Goal: Task Accomplishment & Management: Manage account settings

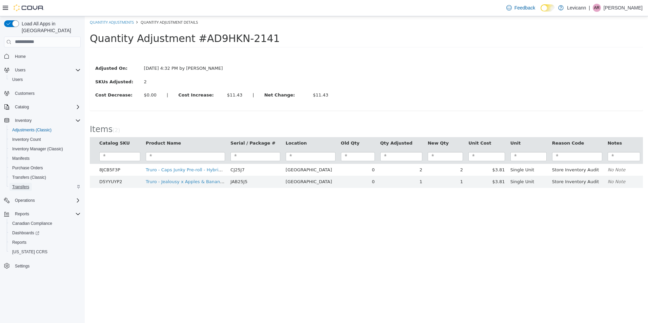
click at [19, 184] on span "Transfers" at bounding box center [20, 186] width 17 height 5
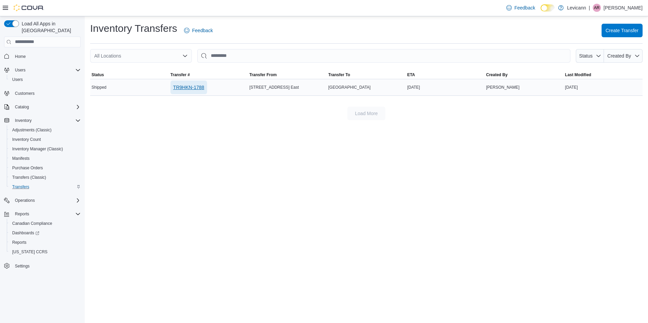
click at [184, 85] on span "TR9HKN-1788" at bounding box center [188, 87] width 31 height 7
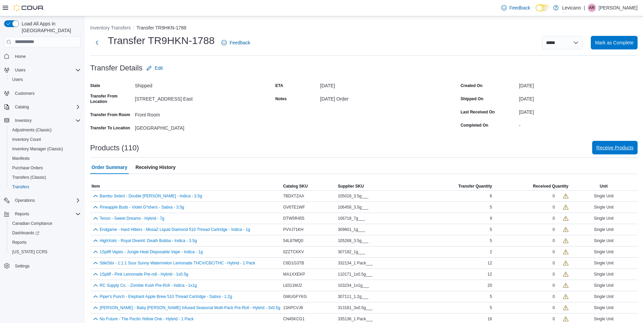
click at [603, 146] on span "Receive Products" at bounding box center [614, 147] width 37 height 7
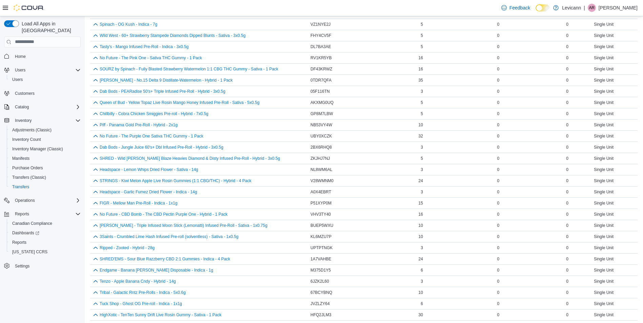
scroll to position [1033, 0]
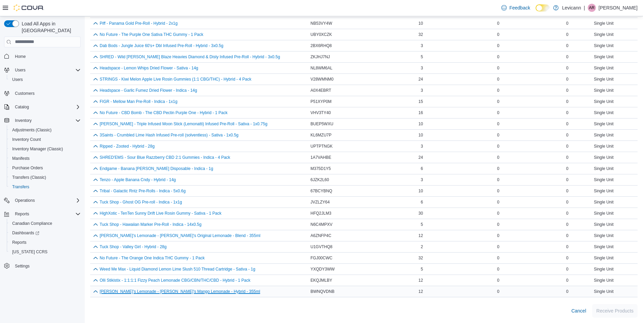
click at [139, 291] on button "[PERSON_NAME]'s Lemonade - [PERSON_NAME]'s Mango Lemonade - Hybrid - 355ml" at bounding box center [180, 292] width 160 height 5
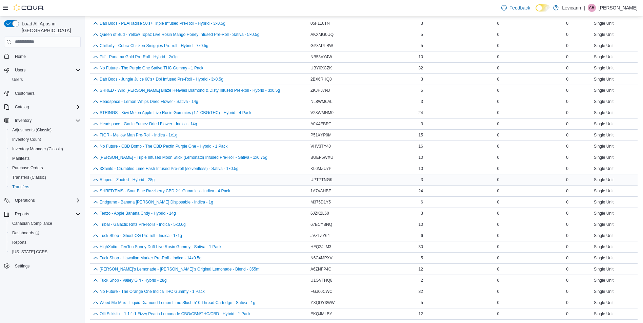
scroll to position [999, 0]
click at [26, 174] on span "Transfers (Classic)" at bounding box center [29, 178] width 34 height 8
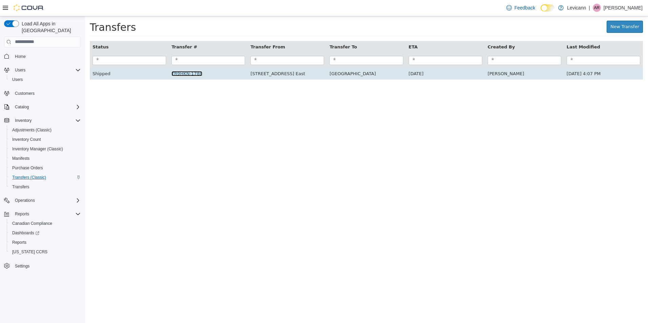
click at [187, 75] on link "TR9HKN-1788" at bounding box center [187, 73] width 31 height 5
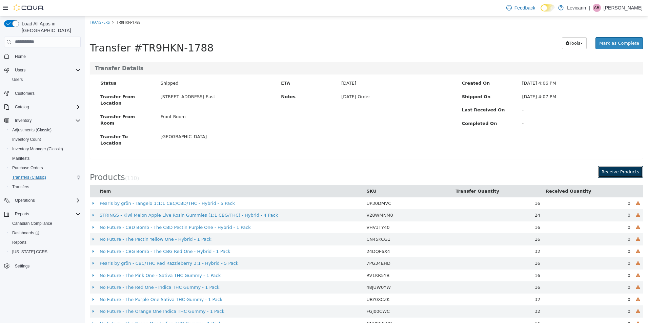
click at [621, 166] on button "Receive Products" at bounding box center [620, 172] width 45 height 12
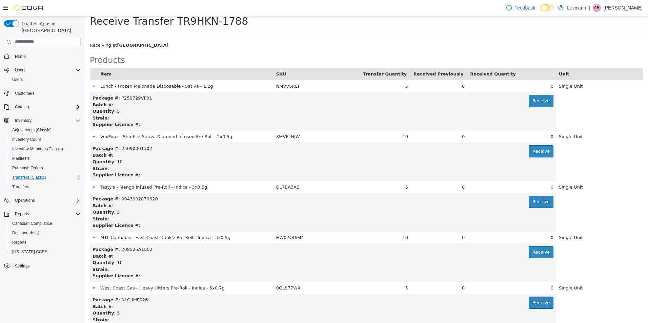
scroll to position [34, 0]
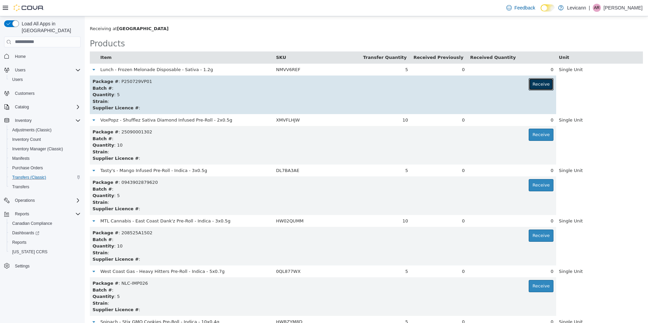
drag, startPoint x: 526, startPoint y: 86, endPoint x: 514, endPoint y: 112, distance: 28.2
click at [529, 86] on button "Receive" at bounding box center [541, 84] width 25 height 12
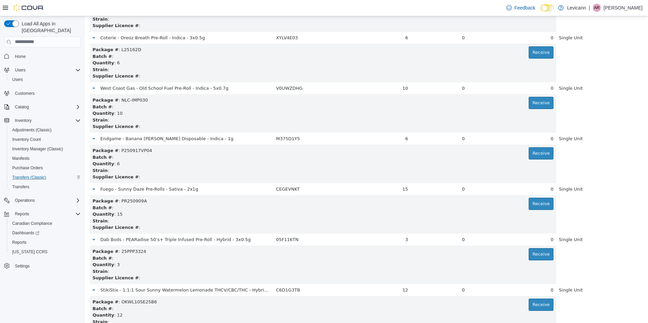
scroll to position [1492, 0]
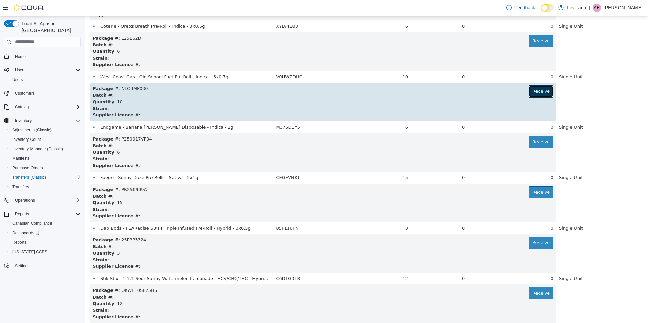
click at [544, 92] on button "Receive" at bounding box center [541, 91] width 25 height 12
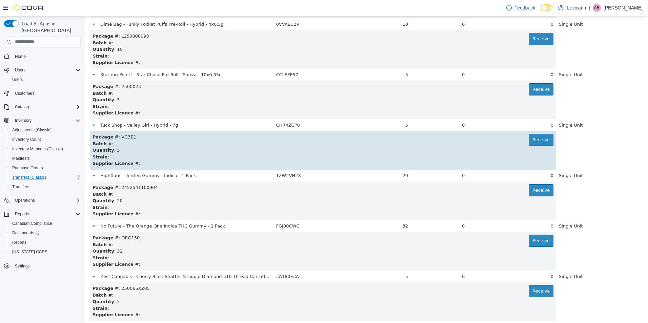
scroll to position [2678, 0]
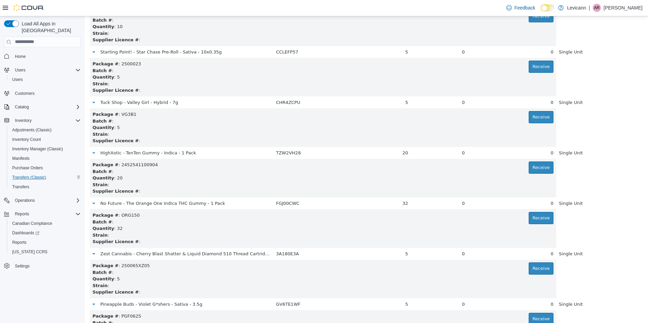
drag, startPoint x: 619, startPoint y: 227, endPoint x: 617, endPoint y: 223, distance: 4.3
click at [619, 227] on table "Item SKU Transfer Quantity Received Previously Received Quantity Unit Lunch - F…" at bounding box center [366, 191] width 553 height 5569
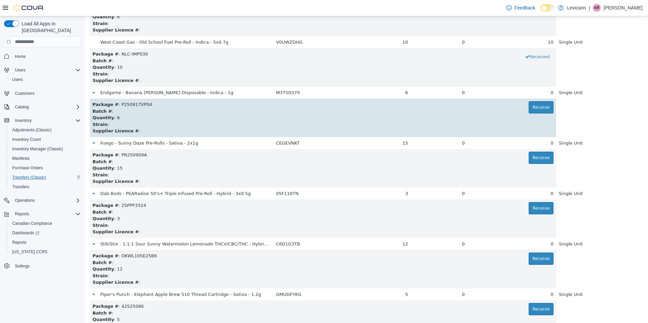
scroll to position [1559, 0]
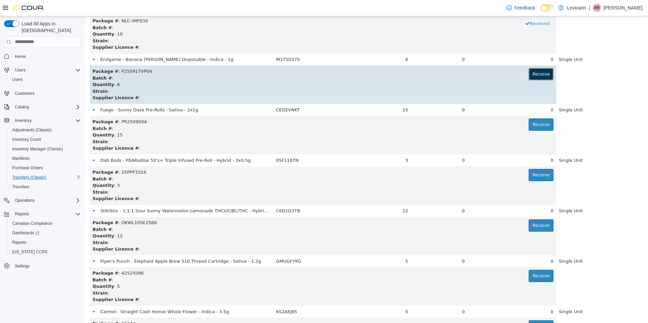
click at [538, 72] on button "Receive" at bounding box center [541, 74] width 25 height 12
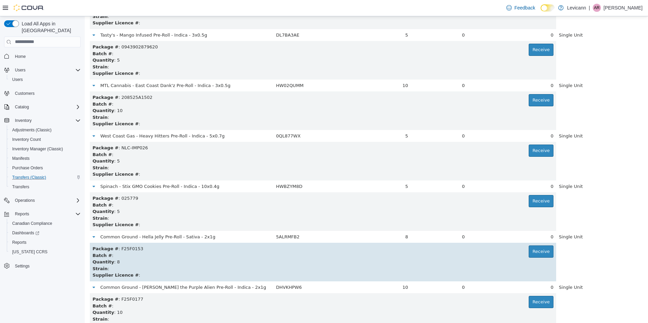
scroll to position [0, 0]
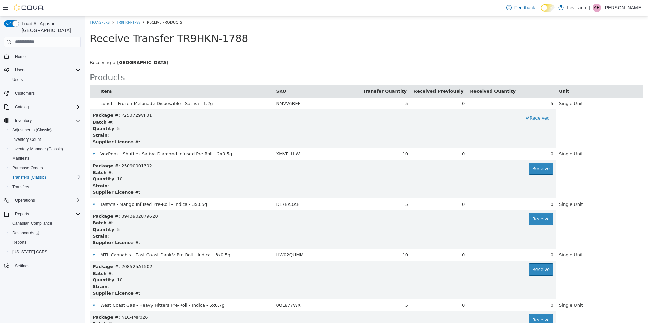
click at [347, 28] on div "Receive Transfer TR9HKN-1788" at bounding box center [366, 40] width 563 height 24
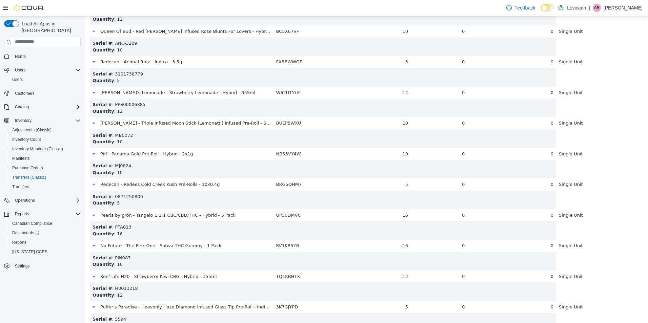
scroll to position [542, 0]
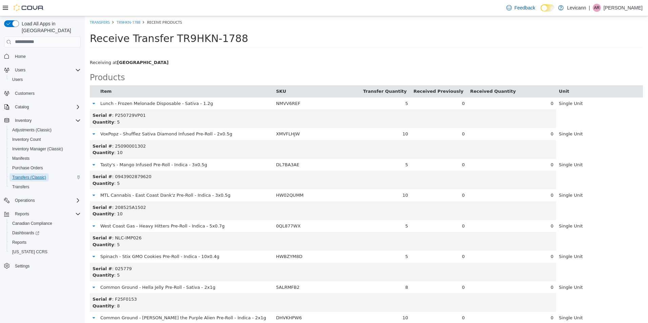
click at [45, 175] on span "Transfers (Classic)" at bounding box center [29, 177] width 34 height 5
click at [33, 175] on span "Transfers (Classic)" at bounding box center [29, 177] width 34 height 5
click at [120, 23] on link "TR9HKN-1788" at bounding box center [129, 21] width 24 height 5
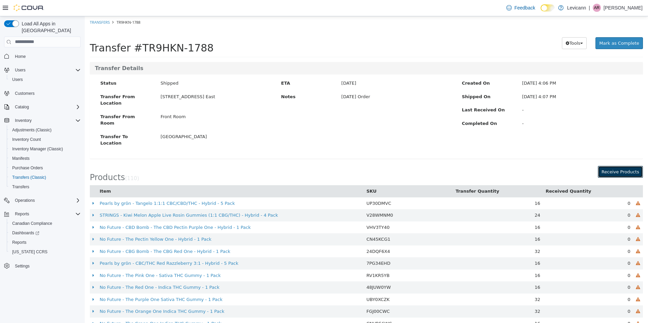
click at [628, 166] on button "Receive Products" at bounding box center [620, 172] width 45 height 12
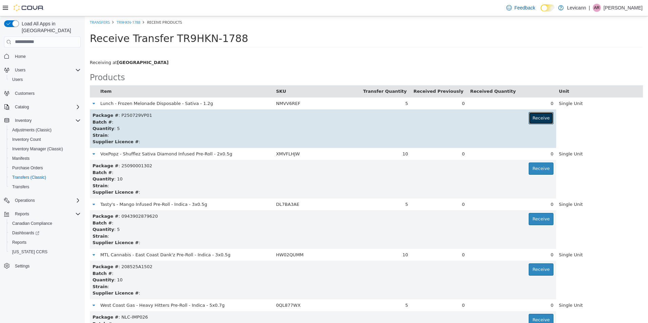
click at [529, 118] on button "Receive" at bounding box center [541, 118] width 25 height 12
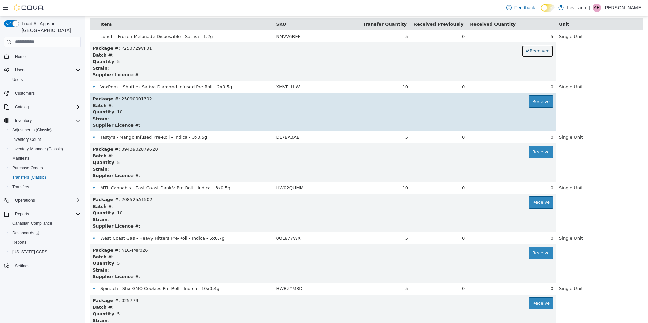
scroll to position [68, 0]
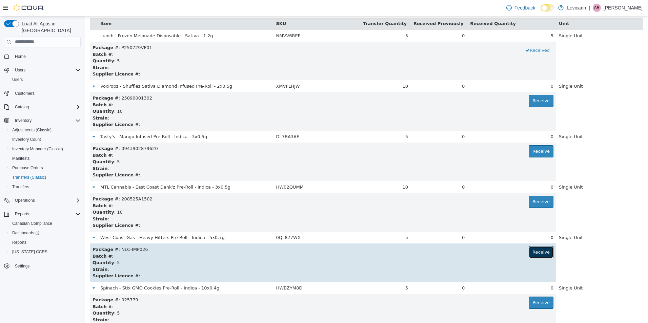
click at [529, 255] on button "Receive" at bounding box center [541, 252] width 25 height 12
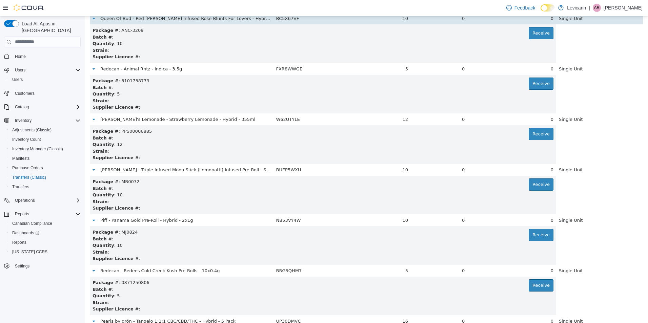
scroll to position [3217, 0]
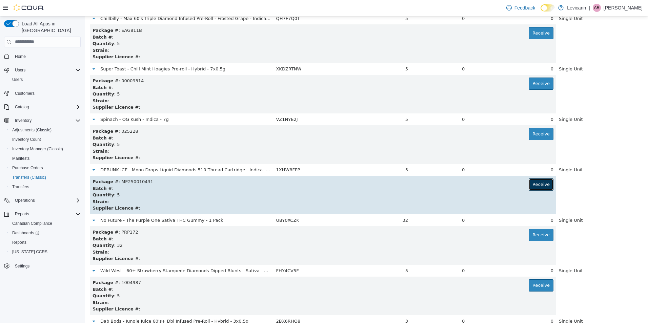
click at [540, 189] on button "Receive" at bounding box center [541, 184] width 25 height 12
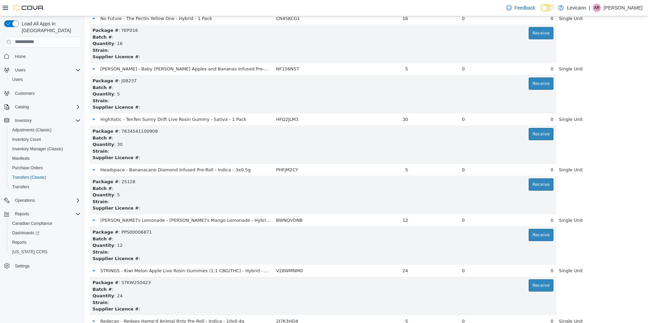
scroll to position [4833, 0]
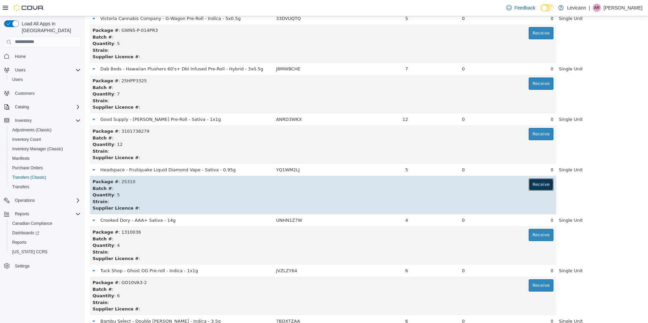
click at [538, 188] on button "Receive" at bounding box center [541, 184] width 25 height 12
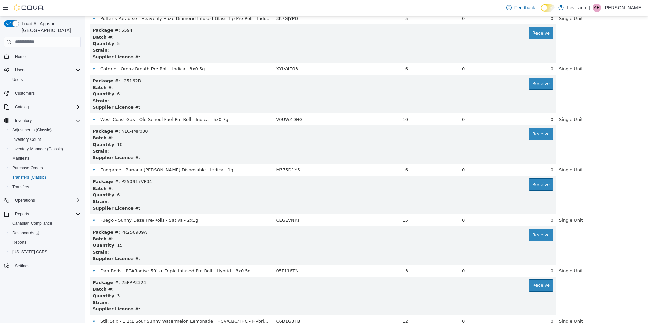
scroll to position [2055, 0]
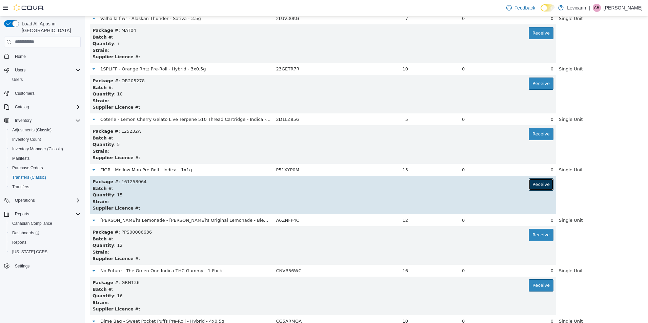
click at [529, 187] on button "Receive" at bounding box center [541, 184] width 25 height 12
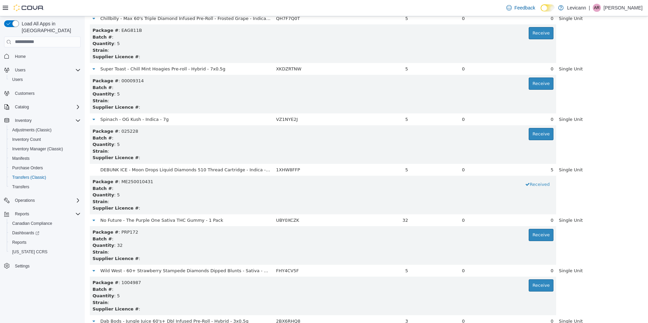
scroll to position [994, 0]
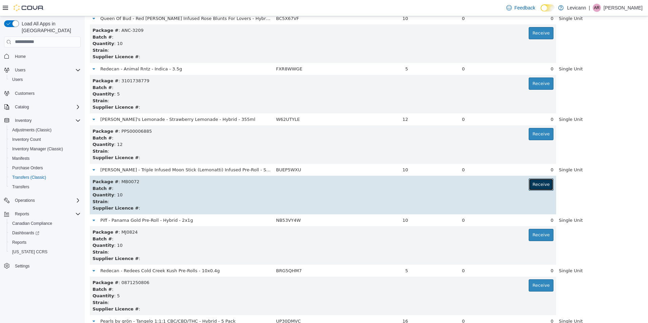
click at [529, 181] on button "Receive" at bounding box center [541, 184] width 25 height 12
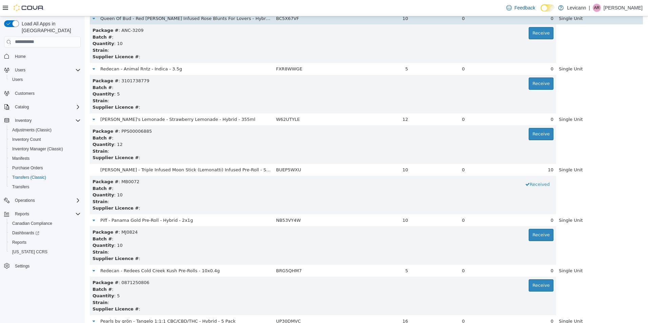
scroll to position [85, 0]
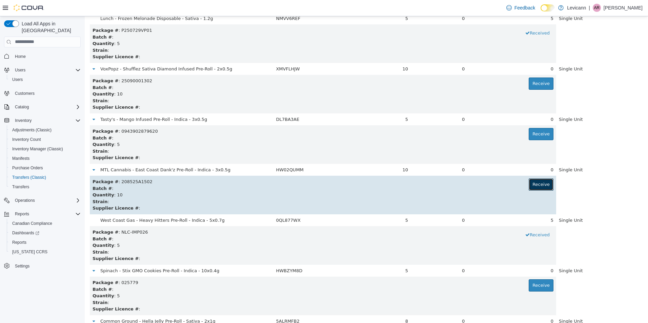
click at [540, 180] on button "Receive" at bounding box center [541, 184] width 25 height 12
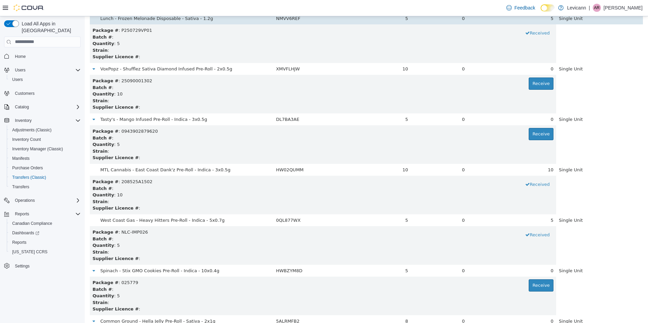
scroll to position [4631, 0]
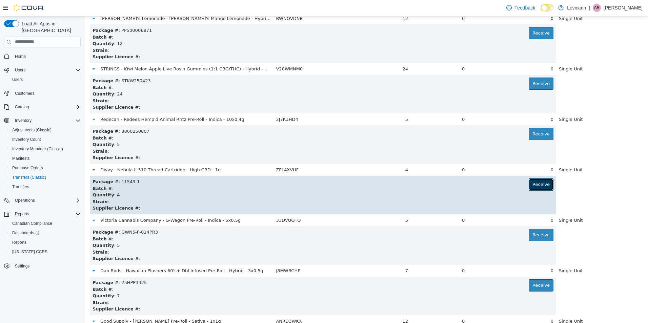
click at [542, 184] on button "Receive" at bounding box center [541, 184] width 25 height 12
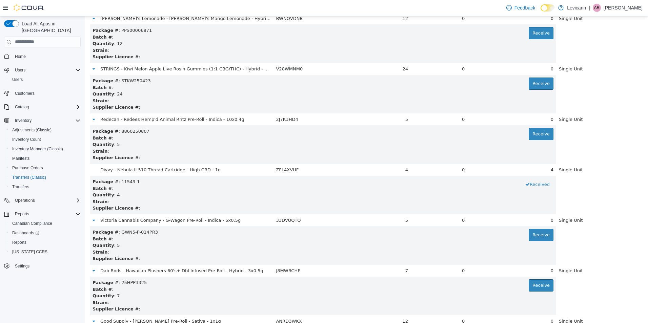
scroll to position [1095, 0]
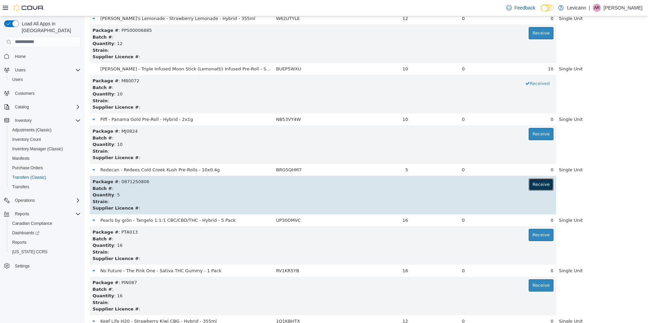
click at [532, 186] on button "Receive" at bounding box center [541, 184] width 25 height 12
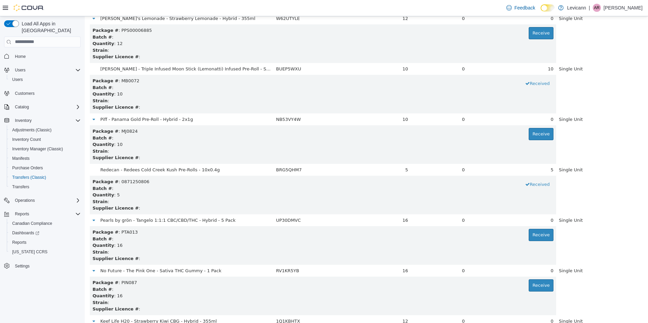
scroll to position [3621, 0]
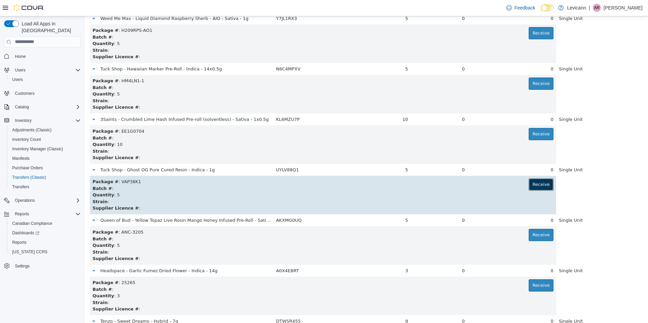
click at [535, 183] on button "Receive" at bounding box center [541, 184] width 25 height 12
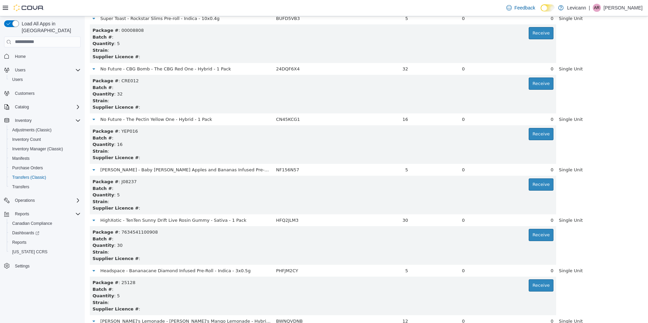
scroll to position [2308, 0]
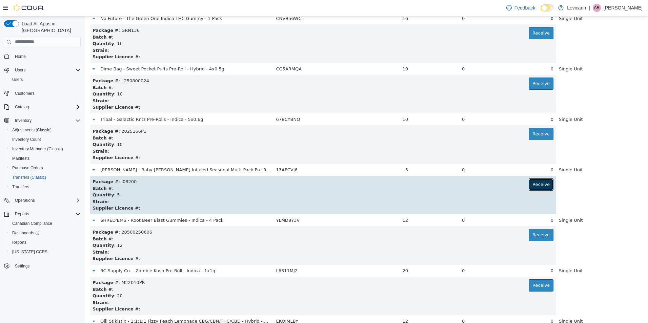
click at [529, 184] on button "Receive" at bounding box center [541, 184] width 25 height 12
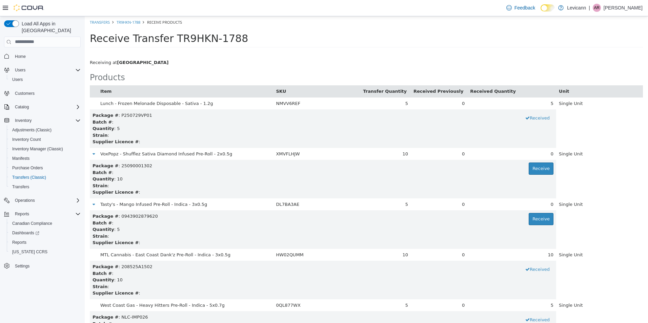
scroll to position [3015, 0]
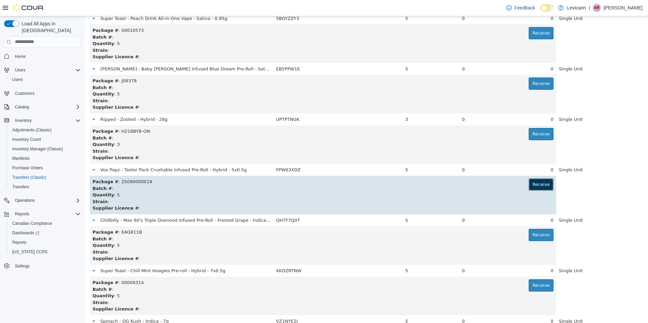
click at [532, 188] on button "Receive" at bounding box center [541, 184] width 25 height 12
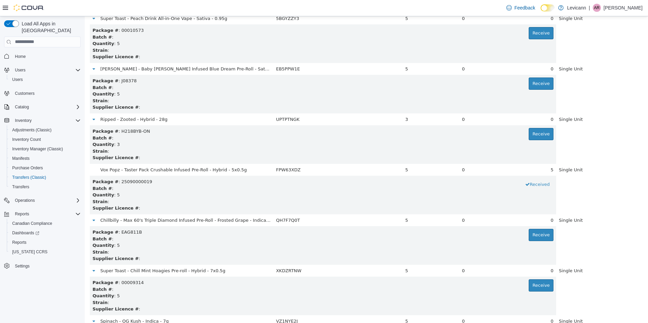
scroll to position [0, 0]
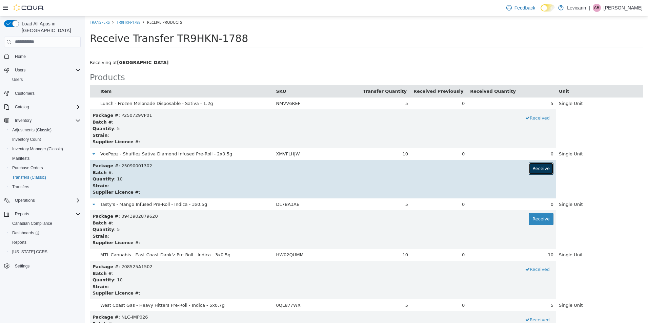
click at [542, 171] on button "Receive" at bounding box center [541, 168] width 25 height 12
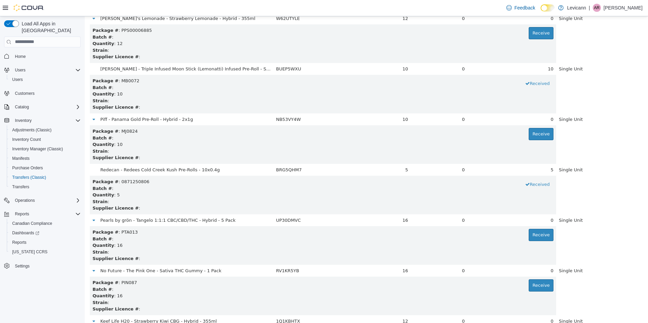
scroll to position [3570, 0]
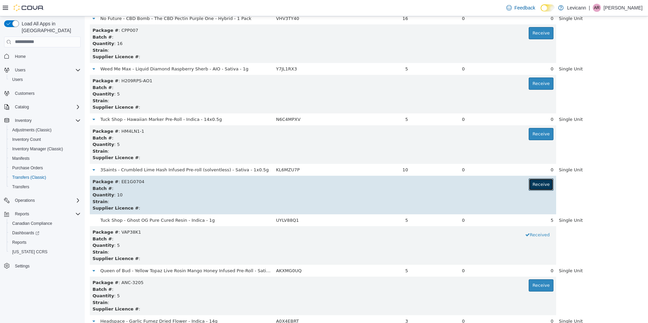
click at [534, 188] on button "Receive" at bounding box center [541, 184] width 25 height 12
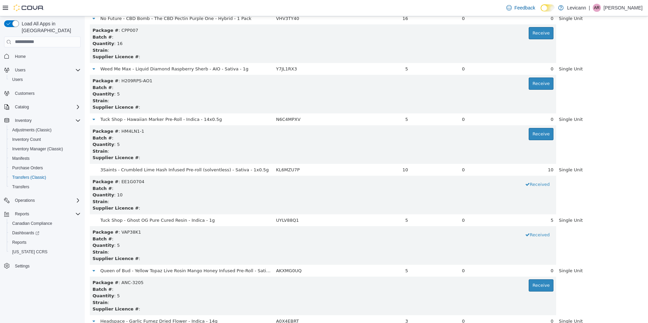
scroll to position [489, 0]
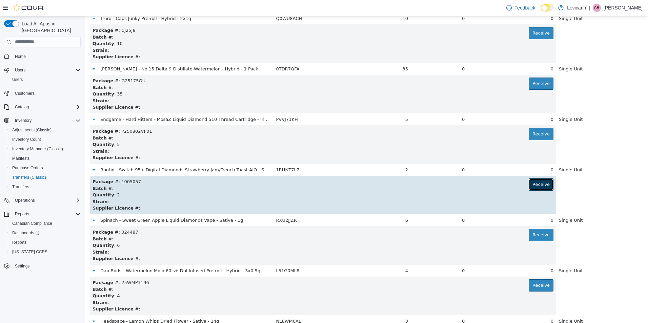
click at [535, 182] on button "Receive" at bounding box center [541, 184] width 25 height 12
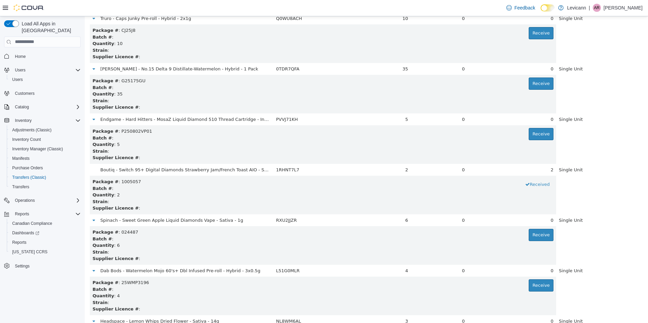
scroll to position [2560, 0]
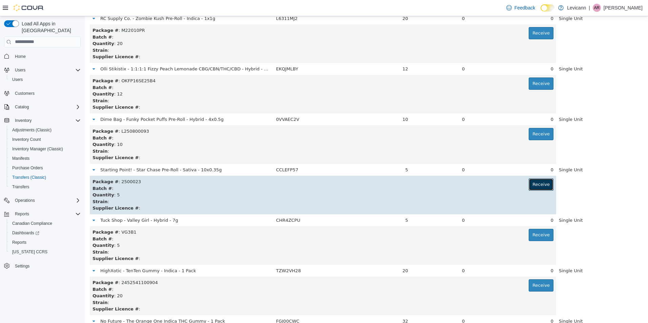
click at [529, 186] on button "Receive" at bounding box center [541, 184] width 25 height 12
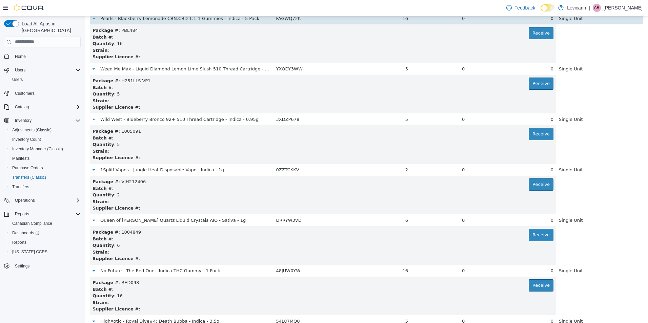
scroll to position [1954, 0]
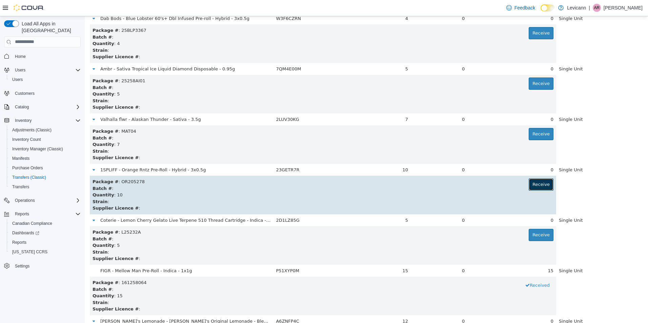
click at [544, 183] on button "Receive" at bounding box center [541, 184] width 25 height 12
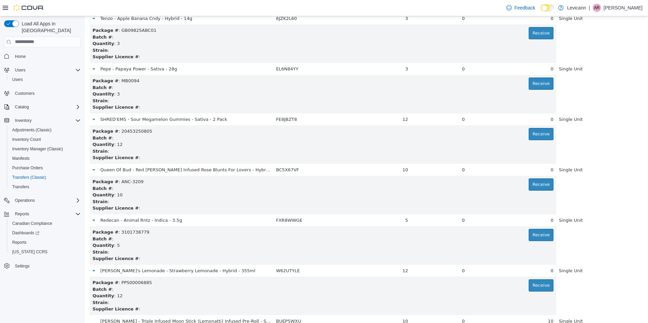
scroll to position [3671, 0]
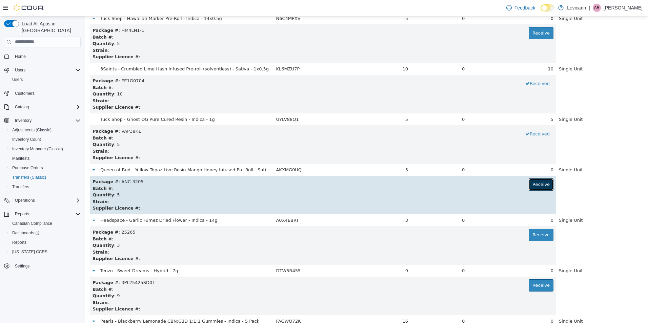
click at [538, 183] on button "Receive" at bounding box center [541, 184] width 25 height 12
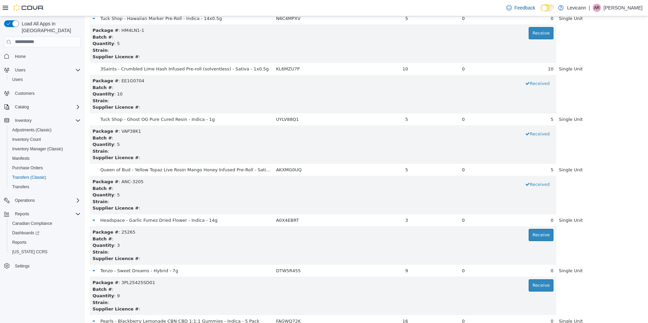
scroll to position [3924, 0]
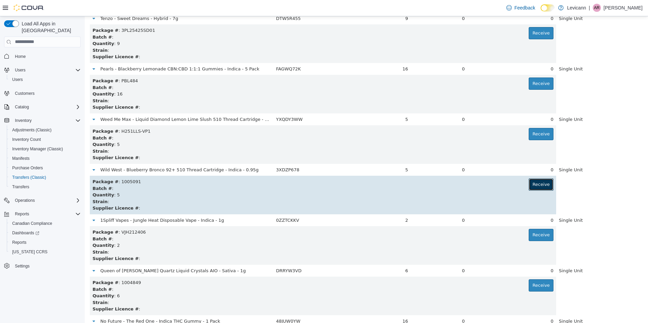
click at [538, 183] on button "Receive" at bounding box center [541, 184] width 25 height 12
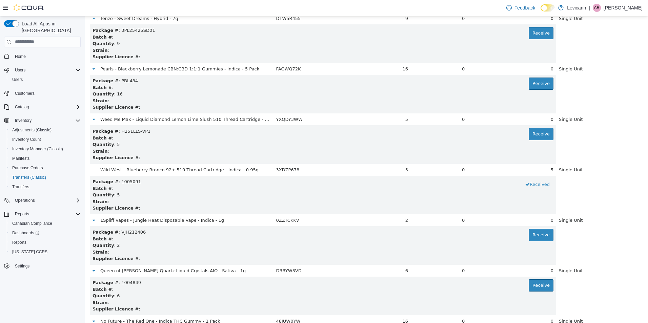
scroll to position [1499, 0]
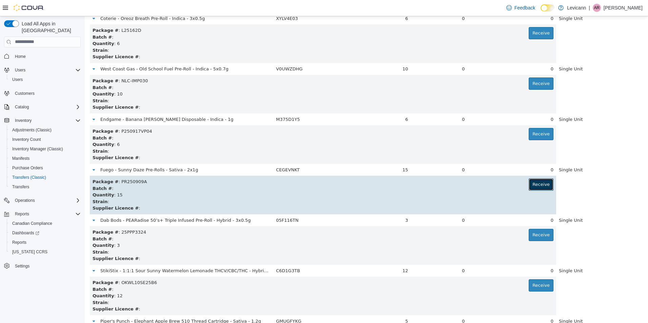
click at [534, 180] on button "Receive" at bounding box center [541, 184] width 25 height 12
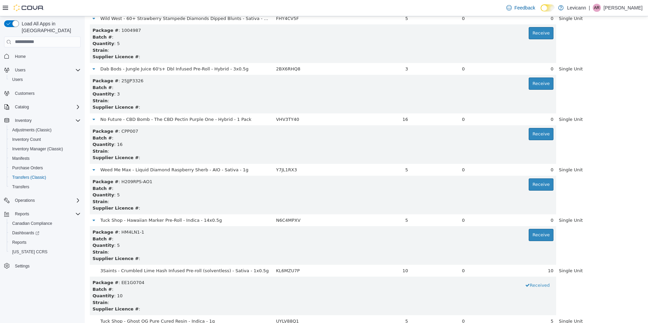
scroll to position [3874, 0]
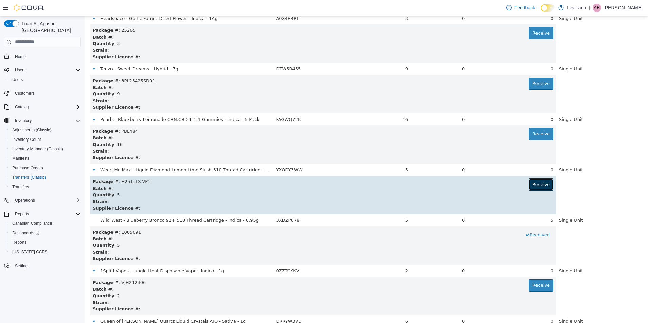
click at [541, 183] on button "Receive" at bounding box center [541, 184] width 25 height 12
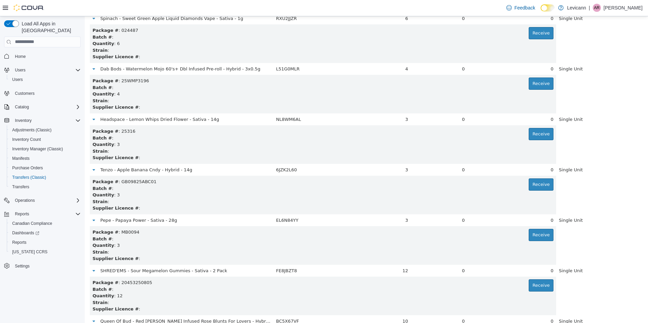
scroll to position [4429, 0]
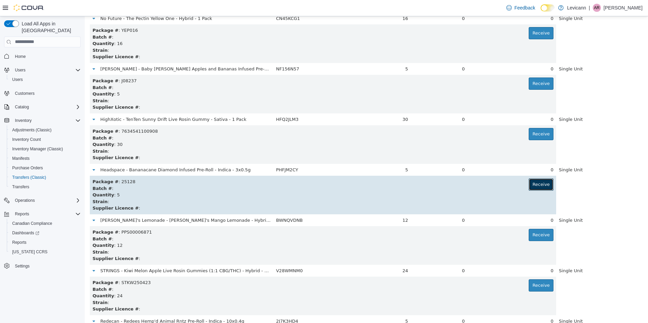
click at [542, 182] on button "Receive" at bounding box center [541, 184] width 25 height 12
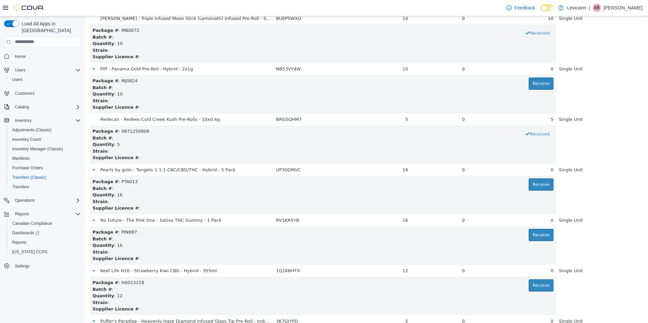
scroll to position [1550, 0]
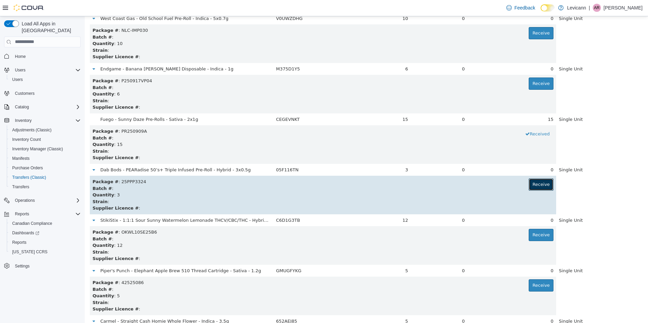
click at [539, 183] on button "Receive" at bounding box center [541, 184] width 25 height 12
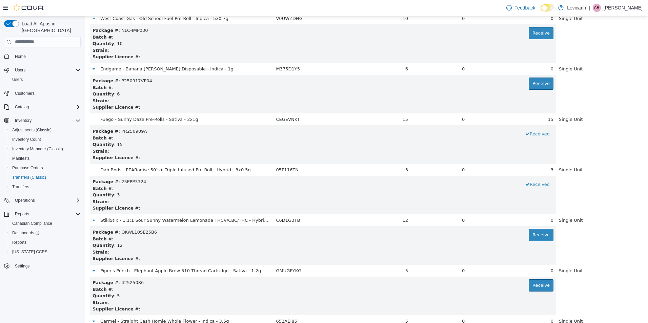
scroll to position [5035, 0]
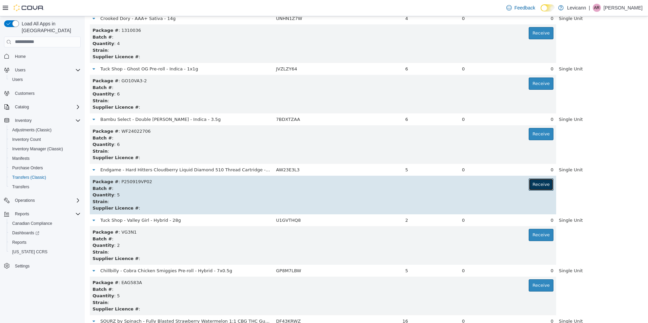
click at [539, 186] on button "Receive" at bounding box center [541, 184] width 25 height 12
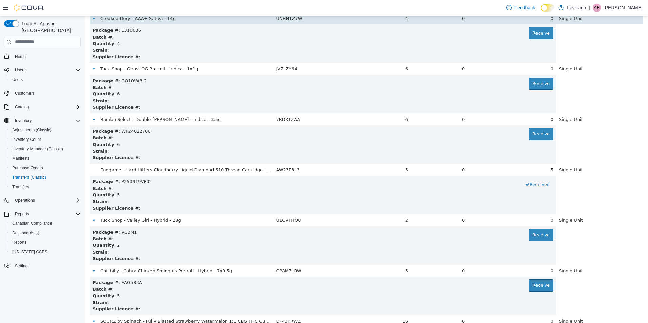
scroll to position [439, 0]
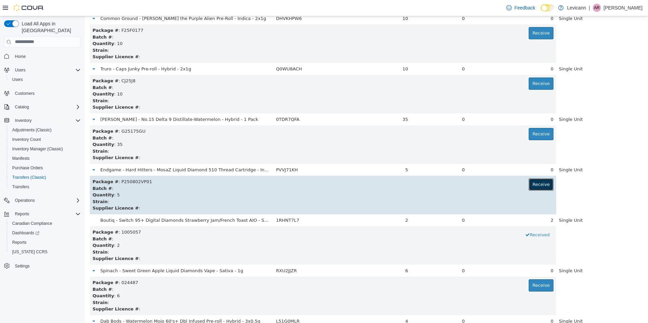
click at [534, 180] on button "Receive" at bounding box center [541, 184] width 25 height 12
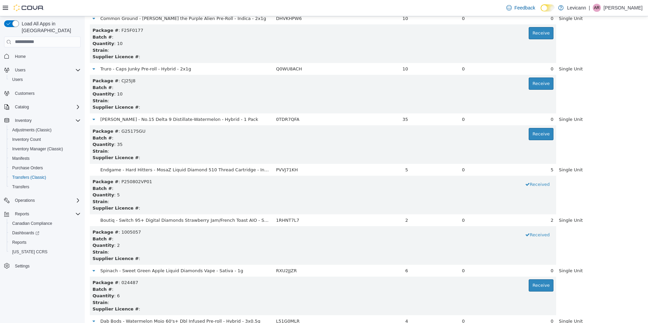
scroll to position [2409, 0]
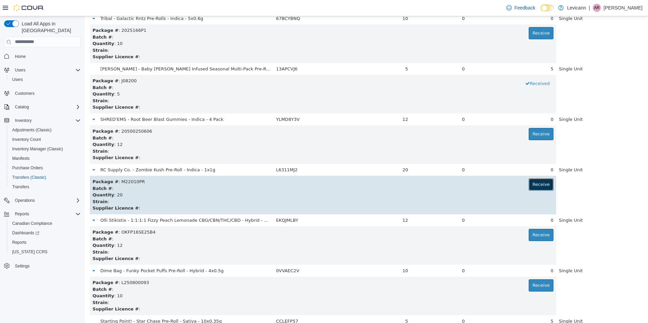
click at [538, 185] on button "Receive" at bounding box center [541, 184] width 25 height 12
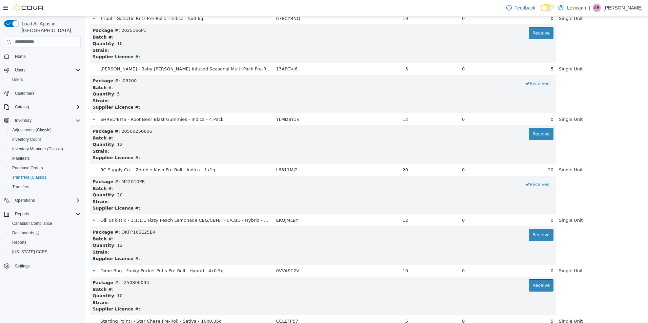
scroll to position [1651, 0]
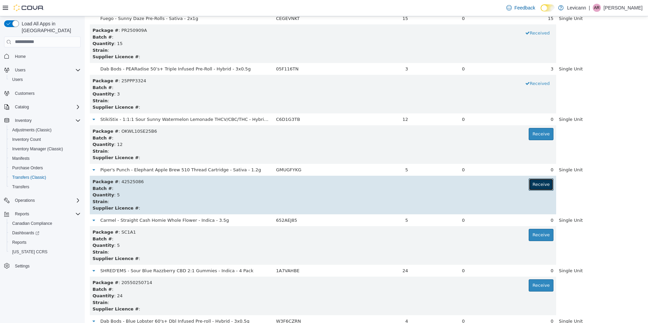
click at [538, 185] on button "Receive" at bounding box center [541, 184] width 25 height 12
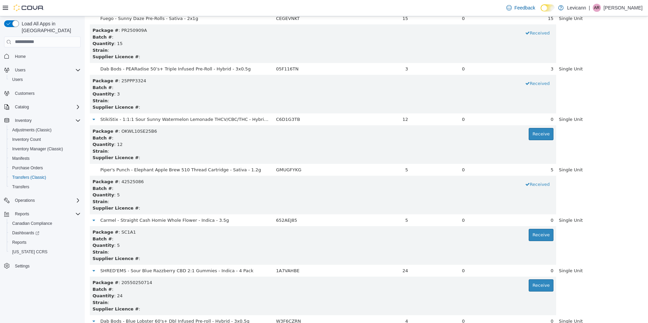
scroll to position [5136, 0]
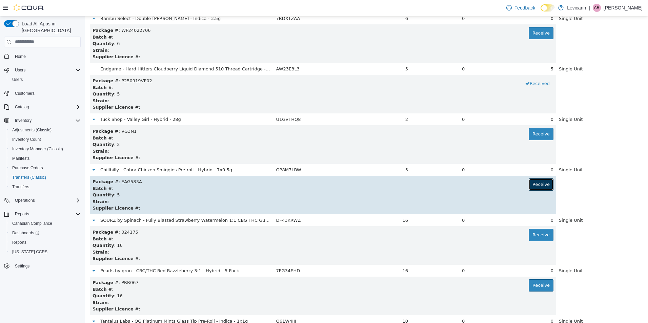
click at [533, 182] on button "Receive" at bounding box center [541, 184] width 25 height 12
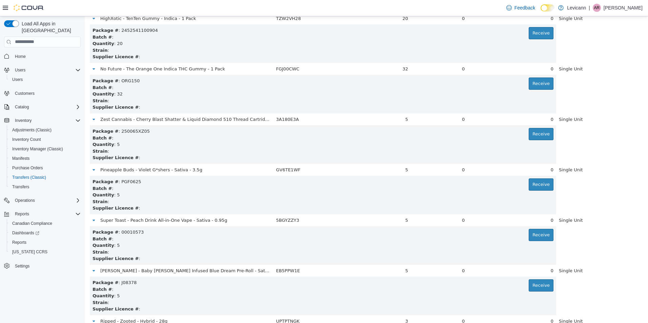
scroll to position [4328, 0]
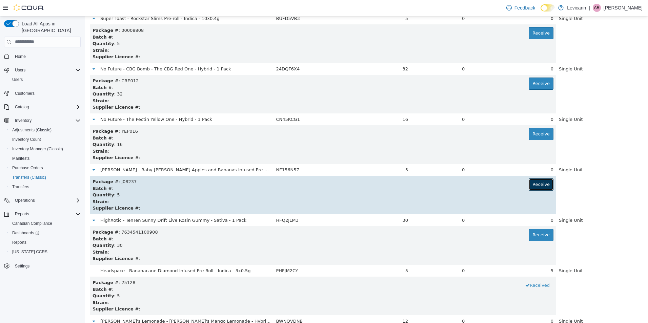
click at [533, 188] on button "Receive" at bounding box center [541, 184] width 25 height 12
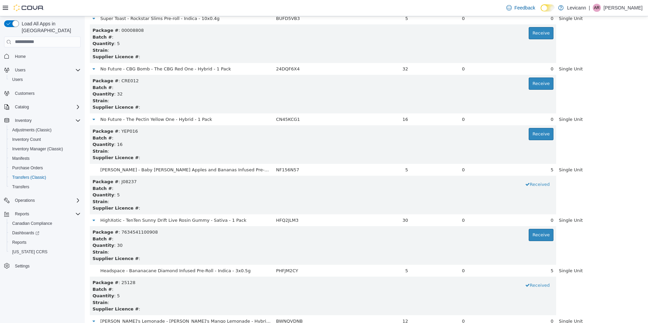
scroll to position [5350, 0]
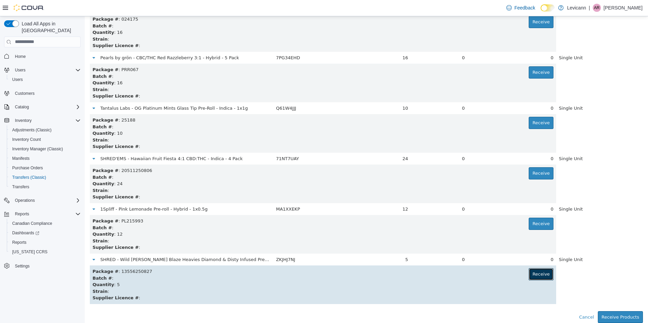
click at [539, 274] on button "Receive" at bounding box center [541, 274] width 25 height 12
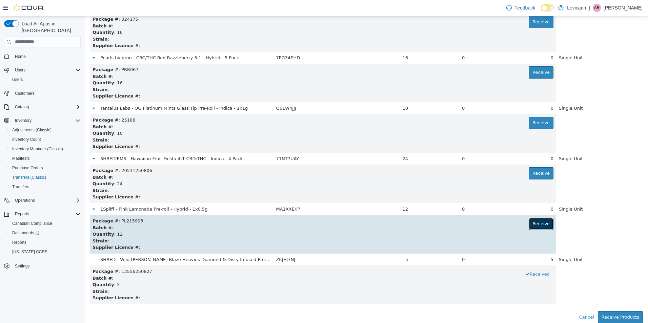
click at [540, 222] on button "Receive" at bounding box center [541, 224] width 25 height 12
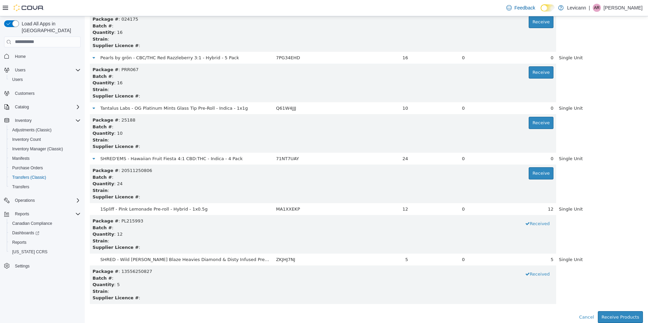
scroll to position [1297, 0]
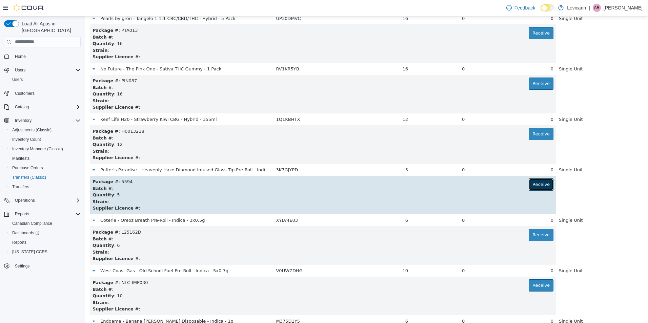
click at [536, 186] on button "Receive" at bounding box center [541, 184] width 25 height 12
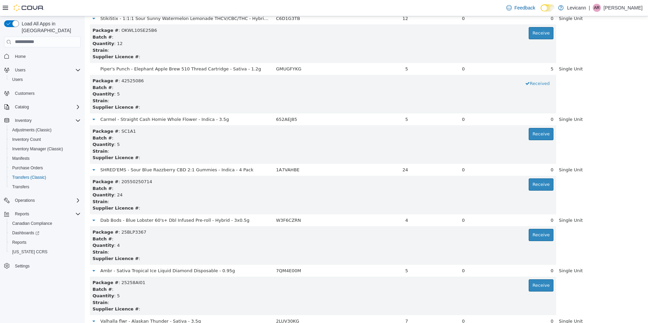
scroll to position [2914, 0]
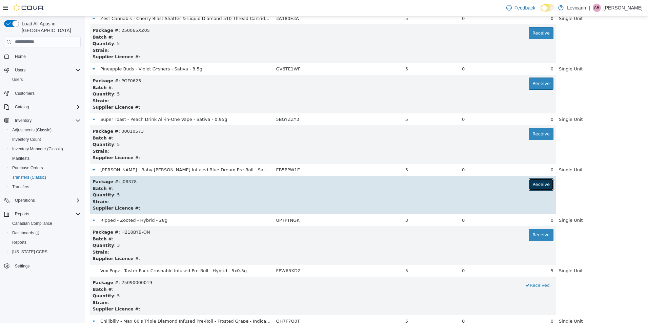
click at [533, 187] on button "Receive" at bounding box center [541, 184] width 25 height 12
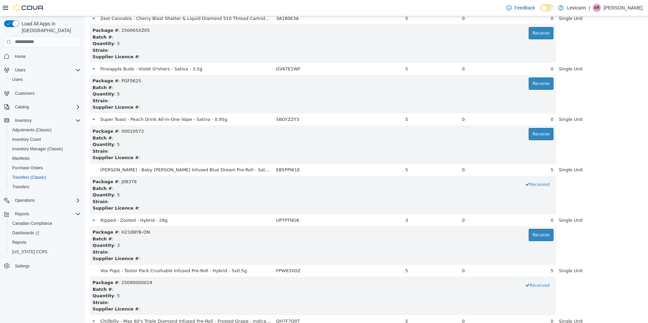
scroll to position [4985, 0]
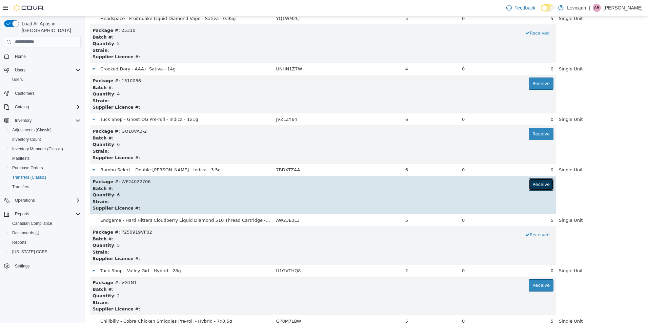
click at [536, 185] on button "Receive" at bounding box center [541, 184] width 25 height 12
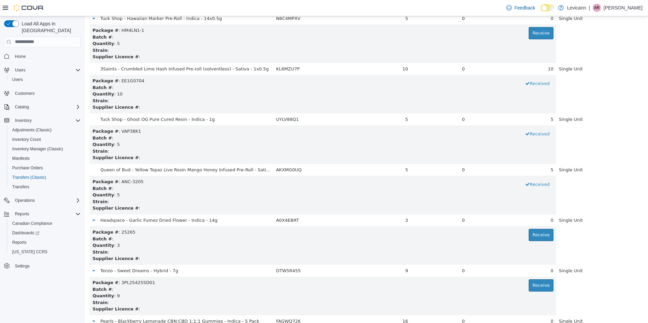
scroll to position [4025, 0]
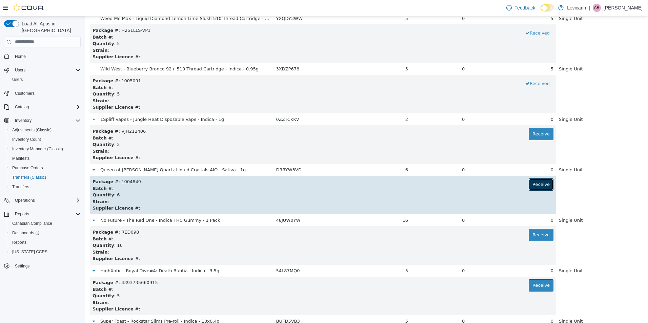
click at [534, 183] on button "Receive" at bounding box center [541, 184] width 25 height 12
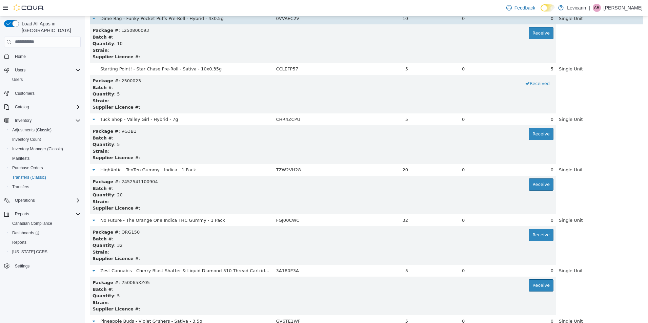
scroll to position [4126, 0]
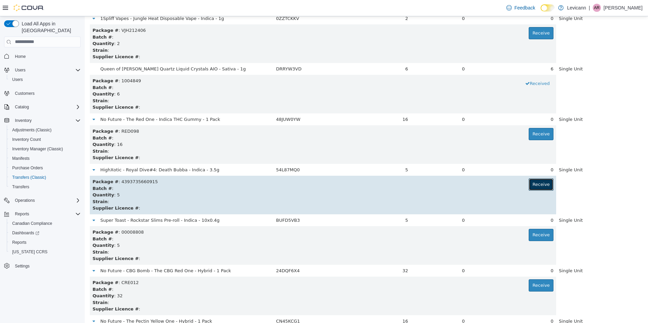
click at [541, 181] on button "Receive" at bounding box center [541, 184] width 25 height 12
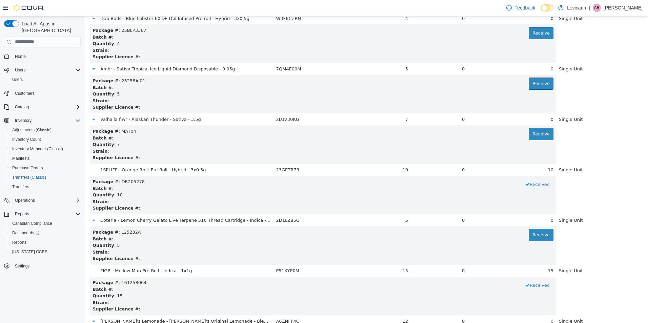
scroll to position [3975, 0]
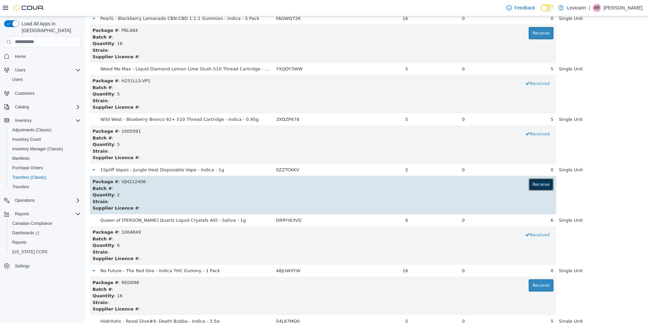
click at [534, 182] on button "Receive" at bounding box center [541, 184] width 25 height 12
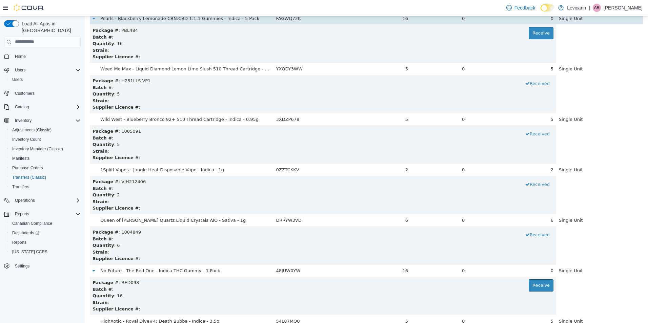
scroll to position [3469, 0]
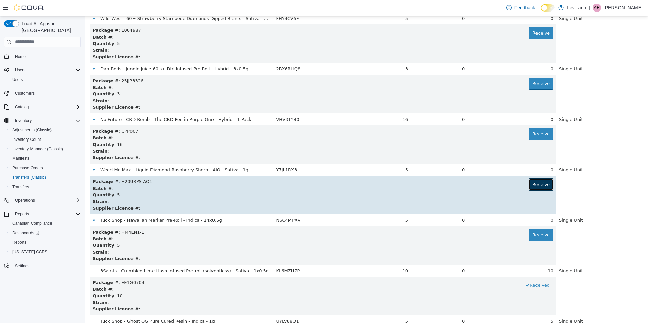
click at [540, 181] on button "Receive" at bounding box center [541, 184] width 25 height 12
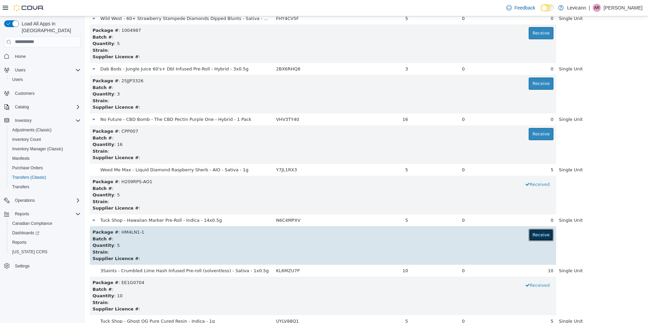
click at [545, 235] on button "Receive" at bounding box center [541, 235] width 25 height 12
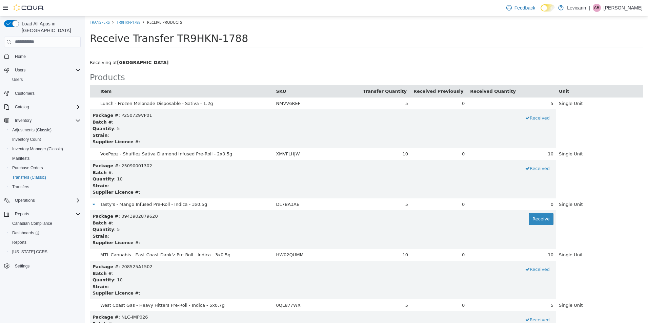
scroll to position [338, 0]
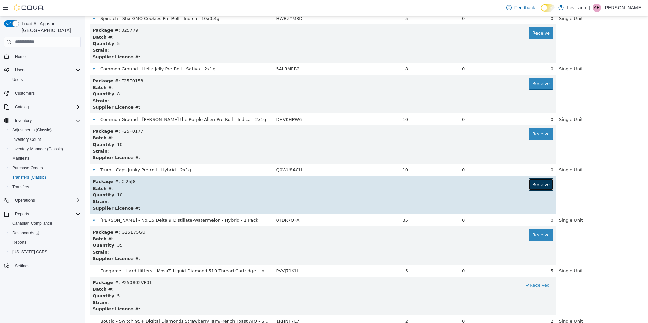
click at [541, 189] on button "Receive" at bounding box center [541, 184] width 25 height 12
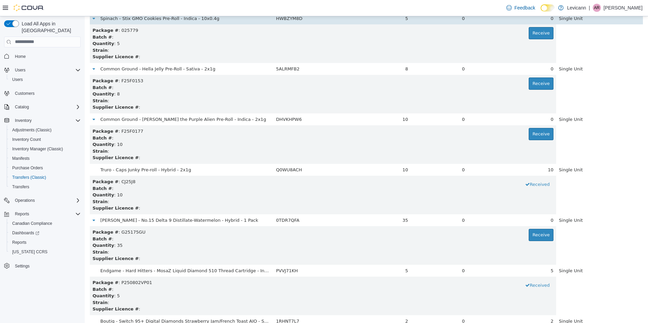
scroll to position [742, 0]
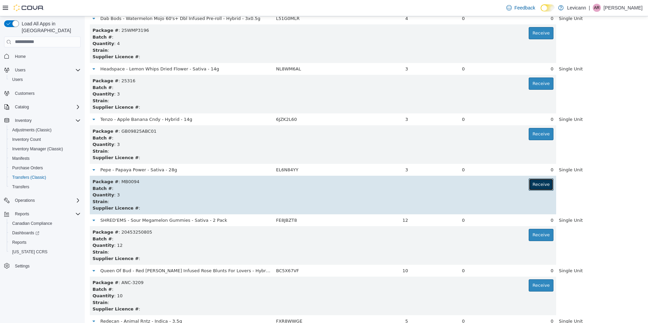
click at [529, 183] on button "Receive" at bounding box center [541, 184] width 25 height 12
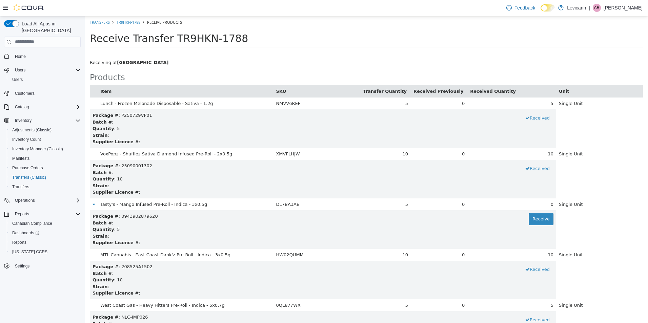
scroll to position [4682, 0]
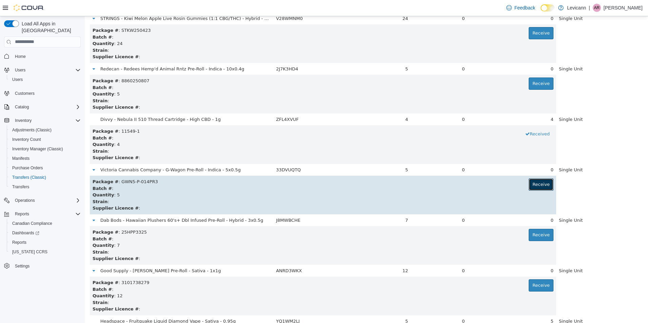
click at [534, 185] on button "Receive" at bounding box center [541, 184] width 25 height 12
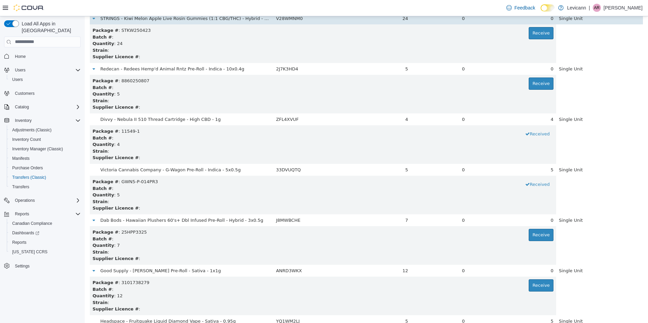
scroll to position [893, 0]
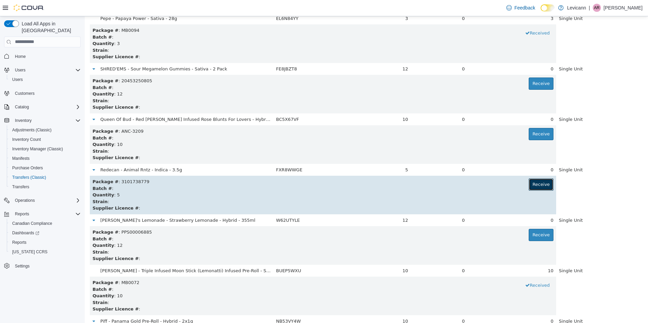
click at [534, 179] on button "Receive" at bounding box center [541, 184] width 25 height 12
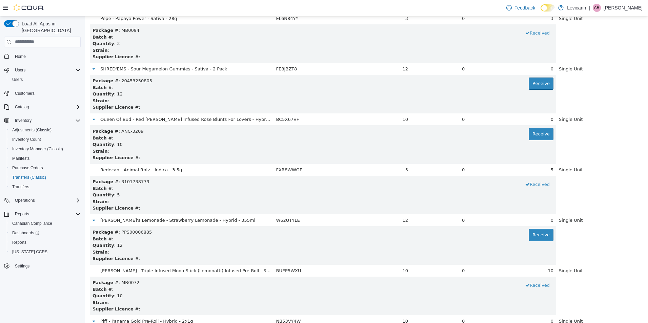
scroll to position [4884, 0]
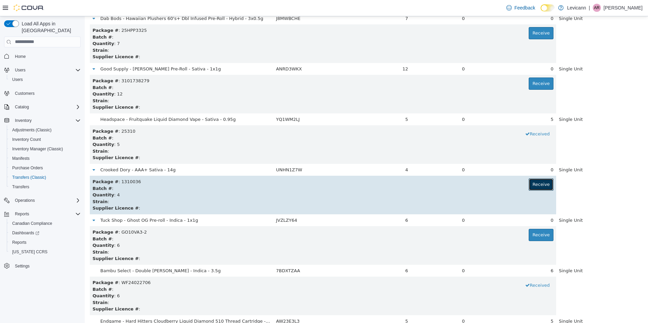
click at [538, 187] on button "Receive" at bounding box center [541, 184] width 25 height 12
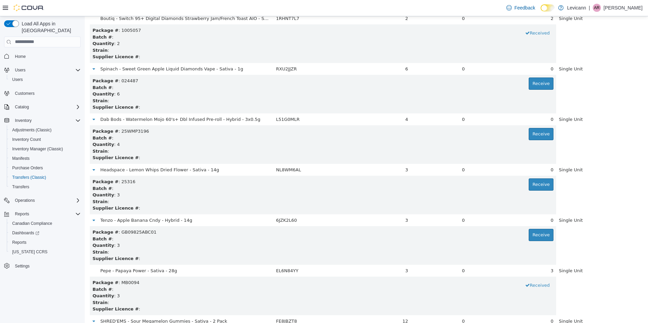
scroll to position [2005, 0]
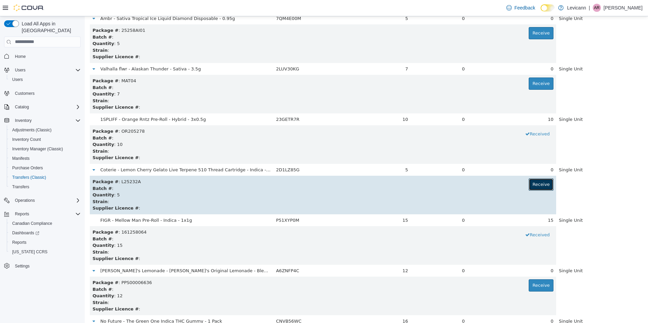
click at [529, 183] on button "Receive" at bounding box center [541, 184] width 25 height 12
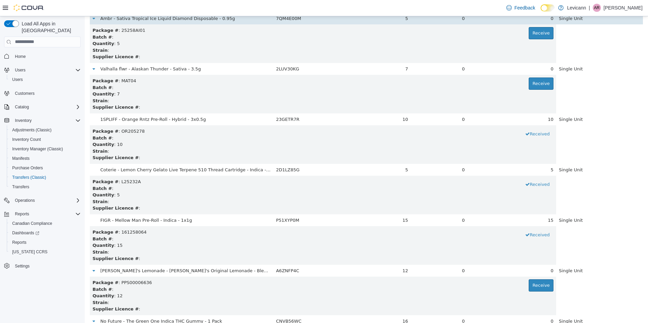
scroll to position [792, 0]
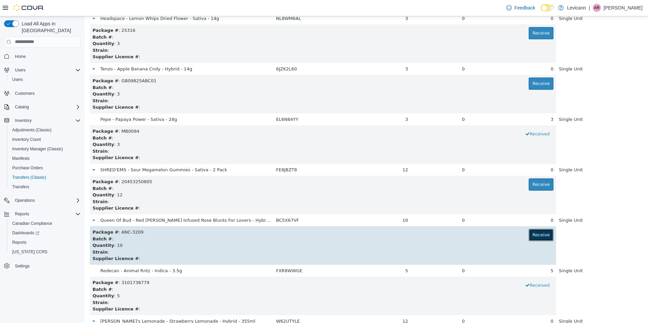
click at [536, 237] on button "Receive" at bounding box center [541, 235] width 25 height 12
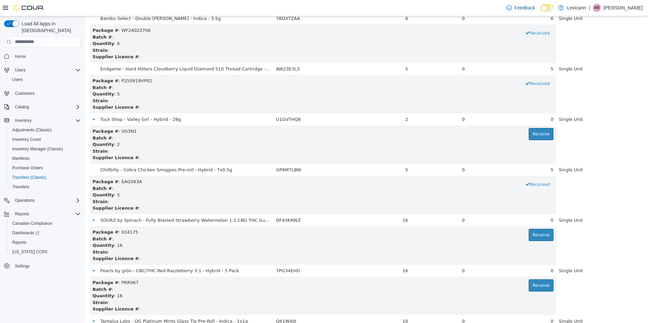
scroll to position [3116, 0]
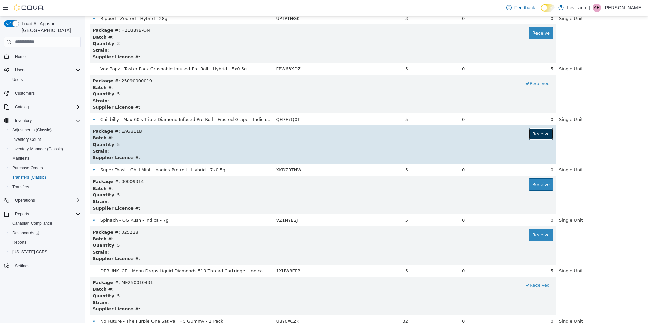
click at [532, 130] on button "Receive" at bounding box center [541, 134] width 25 height 12
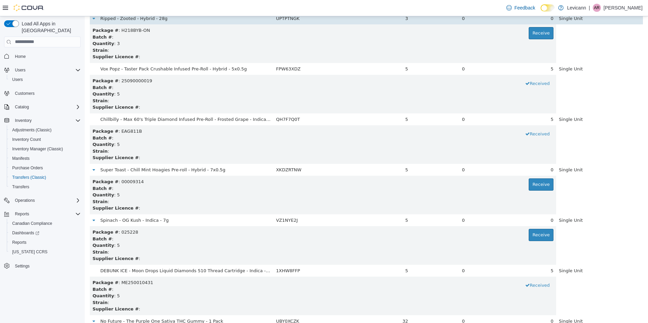
scroll to position [2813, 0]
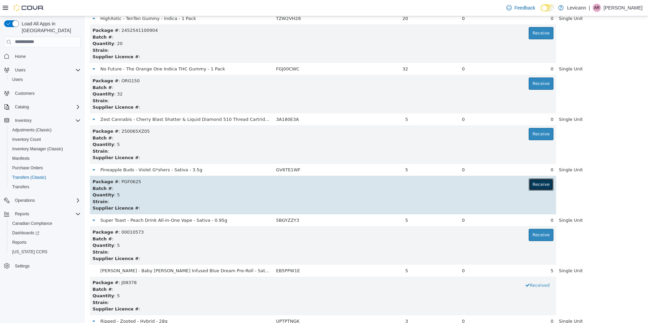
click at [531, 185] on button "Receive" at bounding box center [541, 184] width 25 height 12
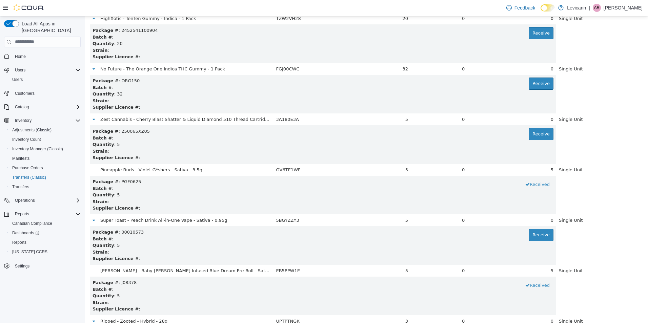
scroll to position [3773, 0]
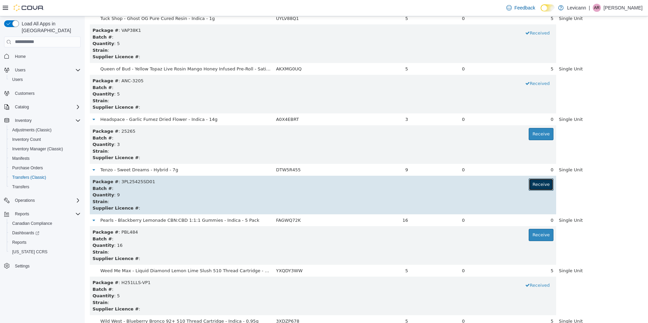
click at [532, 184] on button "Receive" at bounding box center [541, 184] width 25 height 12
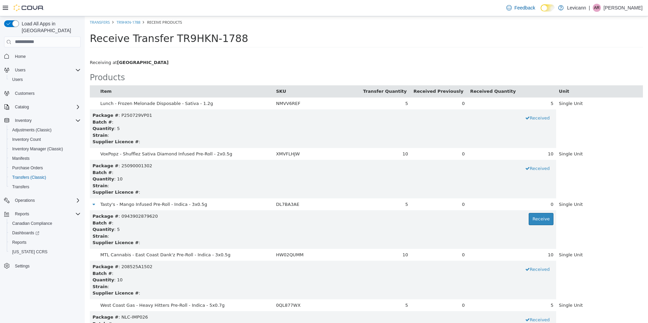
scroll to position [2964, 0]
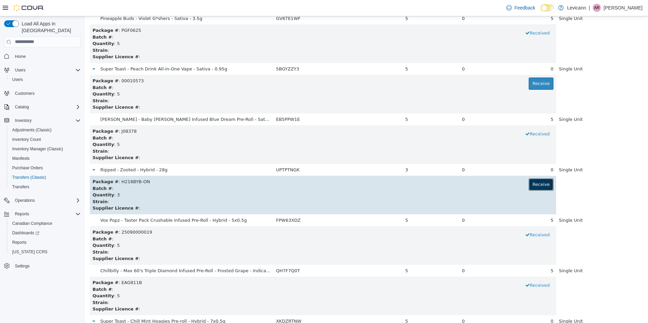
click at [532, 186] on button "Receive" at bounding box center [541, 184] width 25 height 12
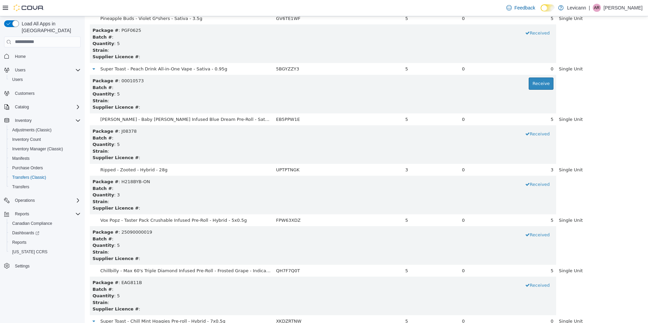
scroll to position [1904, 0]
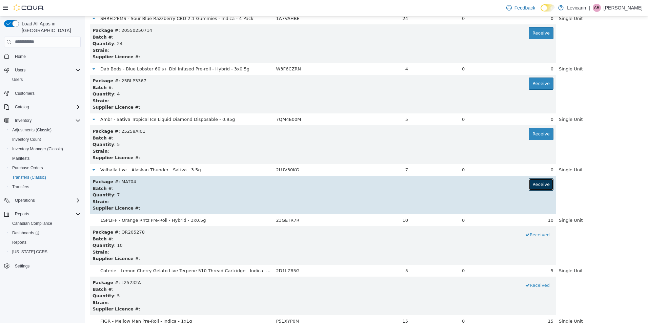
click at [532, 189] on button "Receive" at bounding box center [541, 184] width 25 height 12
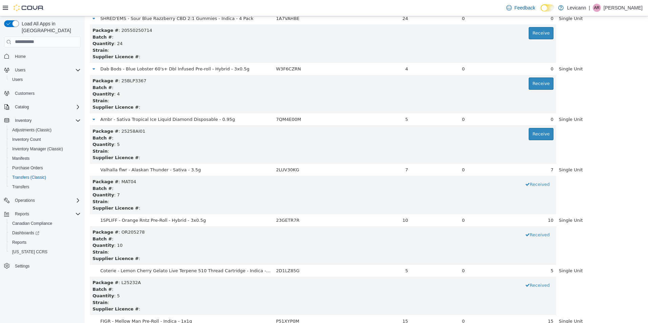
scroll to position [3166, 0]
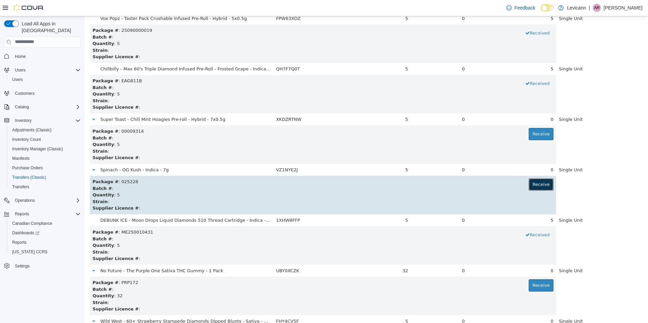
click at [535, 185] on button "Receive" at bounding box center [541, 184] width 25 height 12
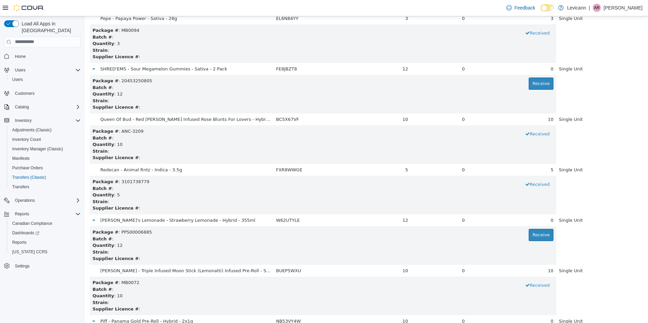
scroll to position [4581, 0]
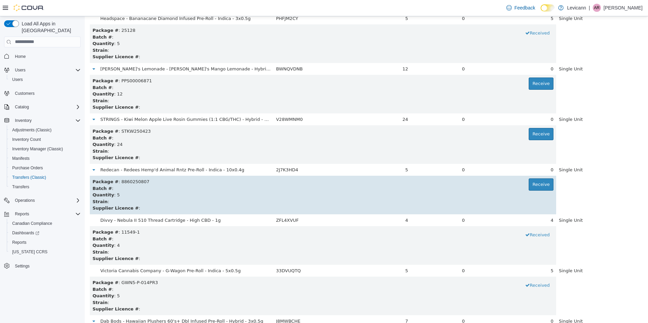
click at [536, 177] on td "Package # : 8860250807 Receive Batch # : Quantity : 5 Strain : Supplier Licence…" at bounding box center [323, 195] width 466 height 39
click at [533, 187] on button "Receive" at bounding box center [541, 184] width 25 height 12
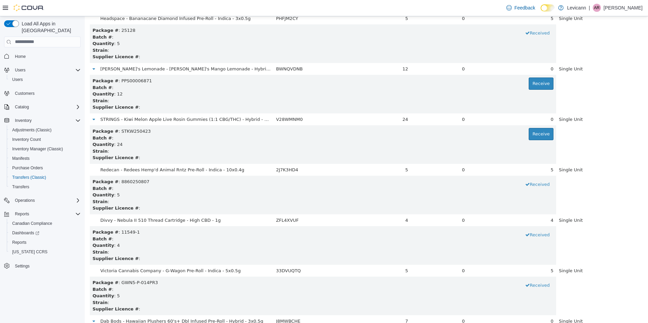
scroll to position [5288, 0]
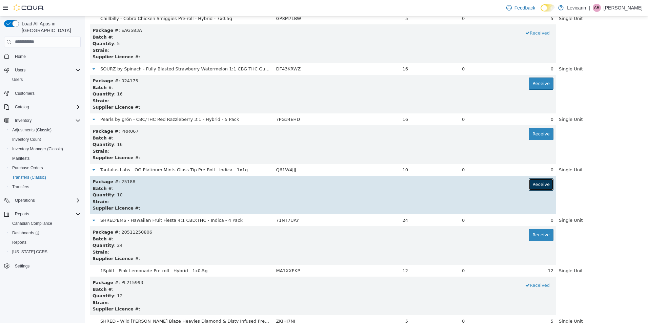
click at [536, 185] on button "Receive" at bounding box center [541, 184] width 25 height 12
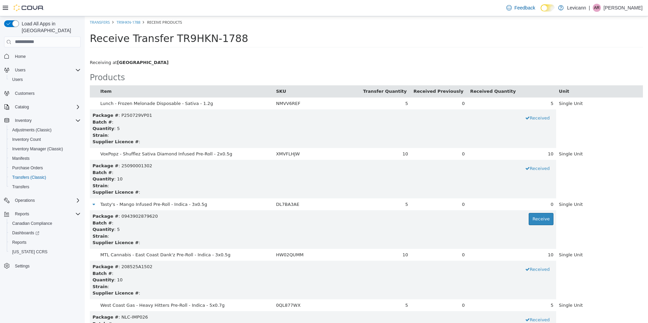
scroll to position [1803, 0]
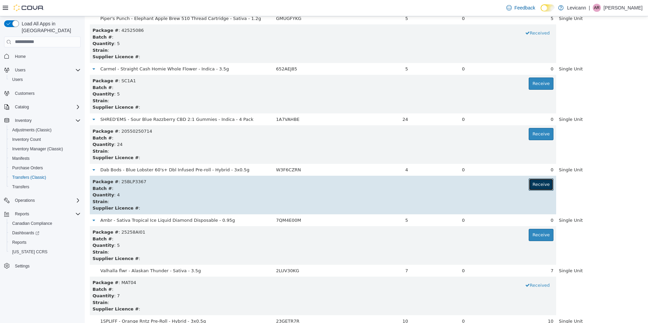
click at [537, 183] on button "Receive" at bounding box center [541, 184] width 25 height 12
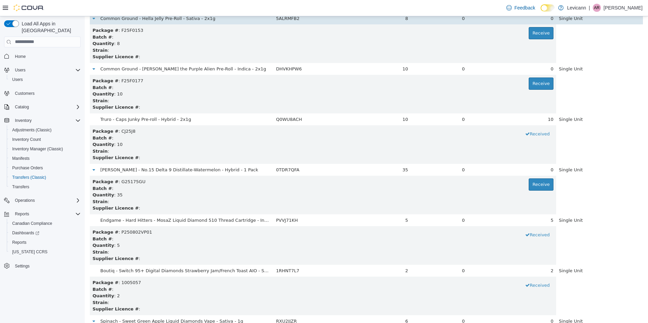
scroll to position [590, 0]
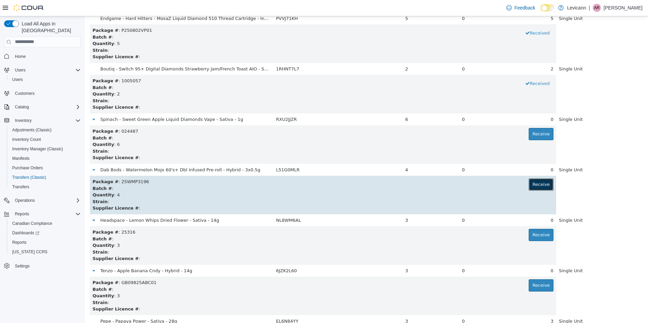
click at [533, 189] on button "Receive" at bounding box center [541, 184] width 25 height 12
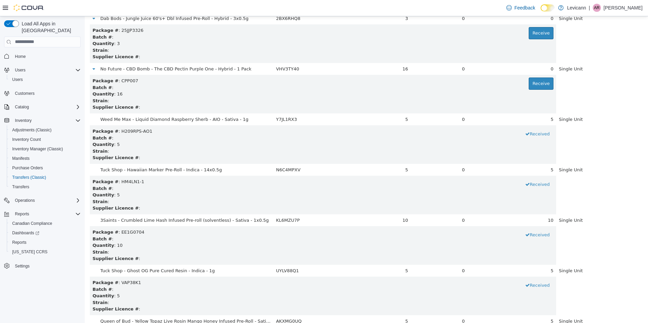
scroll to position [4732, 0]
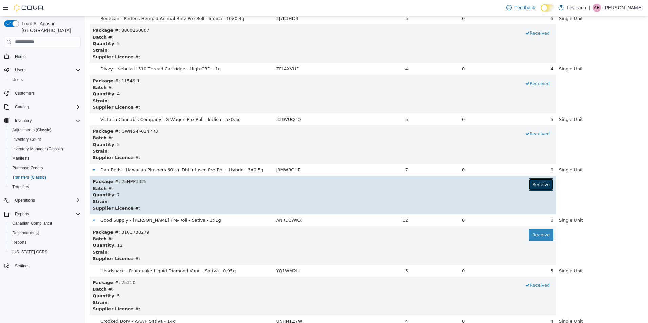
click at [544, 186] on button "Receive" at bounding box center [541, 184] width 25 height 12
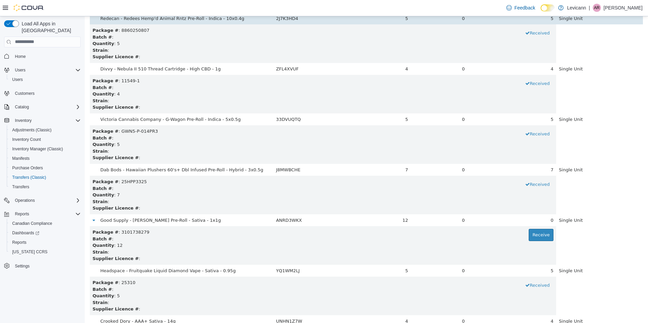
scroll to position [691, 0]
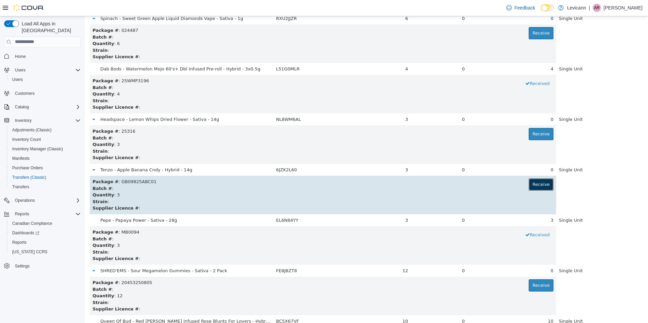
click at [545, 183] on button "Receive" at bounding box center [541, 184] width 25 height 12
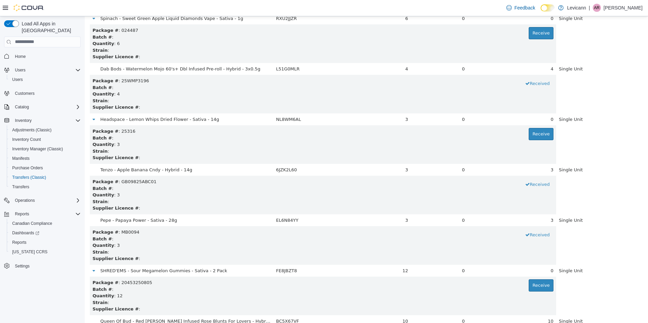
scroll to position [2863, 0]
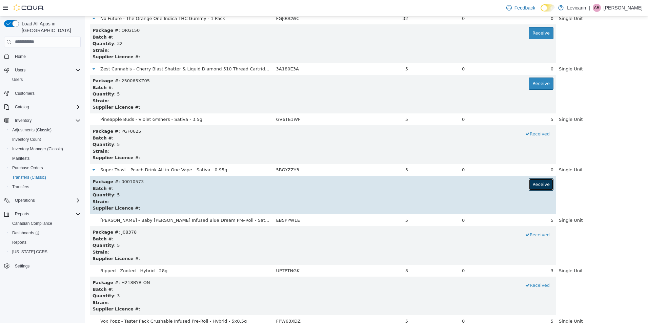
click at [540, 183] on button "Receive" at bounding box center [541, 184] width 25 height 12
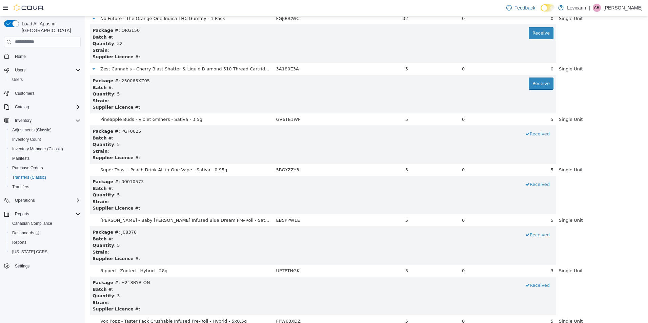
scroll to position [2611, 0]
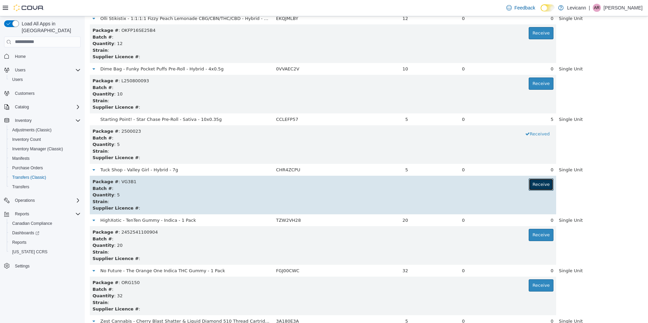
click at [540, 188] on button "Receive" at bounding box center [541, 184] width 25 height 12
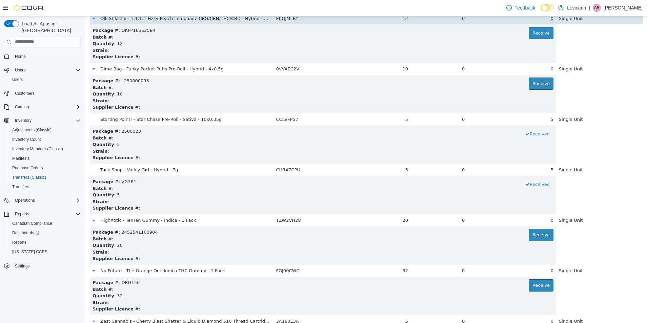
scroll to position [5086, 0]
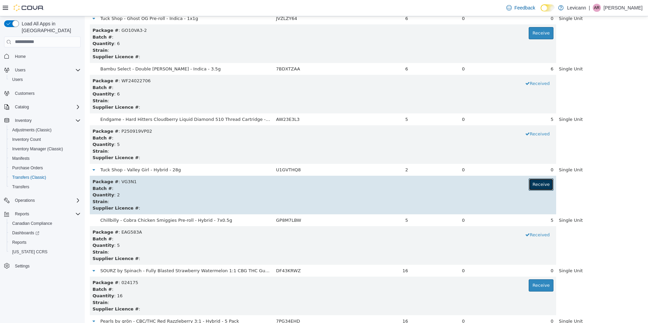
click at [534, 186] on button "Receive" at bounding box center [541, 184] width 25 height 12
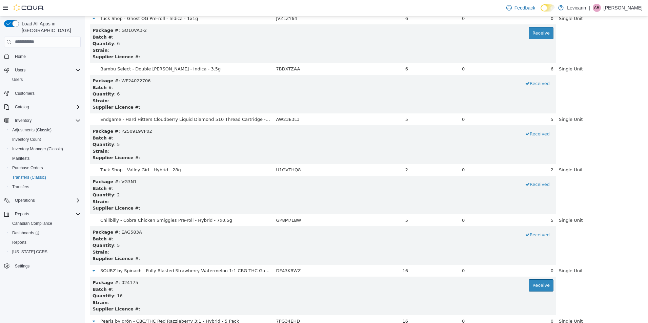
scroll to position [2257, 0]
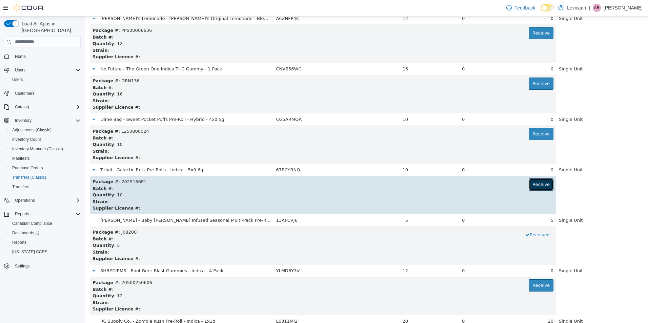
click at [536, 180] on button "Receive" at bounding box center [541, 184] width 25 height 12
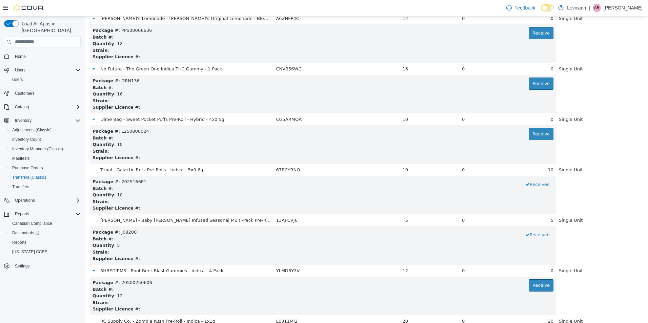
scroll to position [3722, 0]
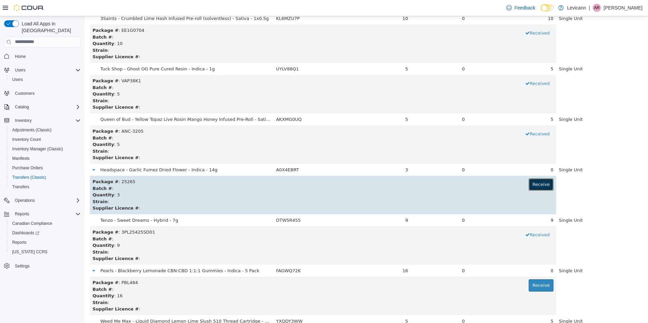
click at [534, 188] on button "Receive" at bounding box center [541, 184] width 25 height 12
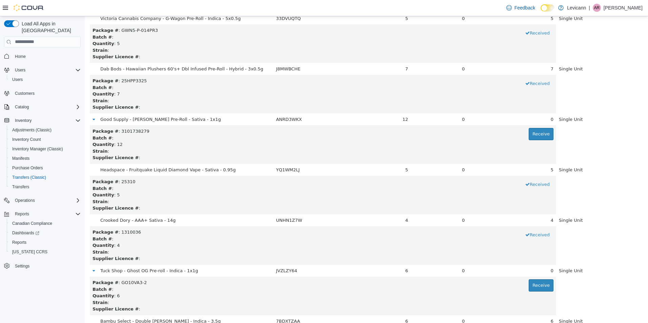
scroll to position [641, 0]
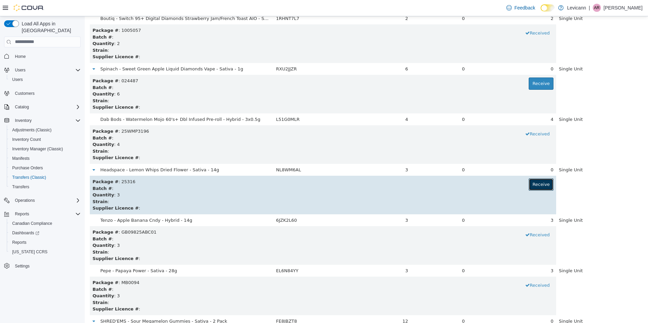
click at [535, 184] on button "Receive" at bounding box center [541, 184] width 25 height 12
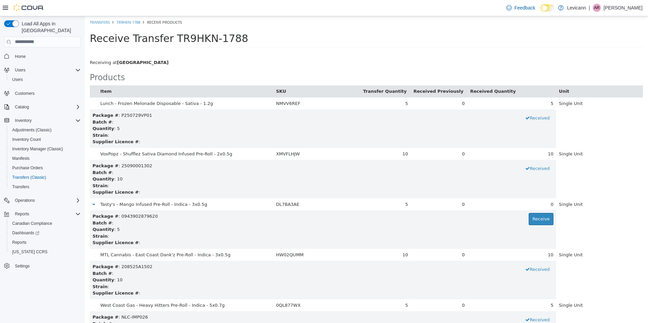
scroll to position [186, 0]
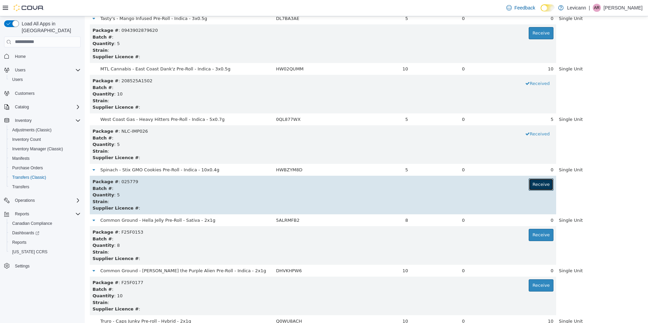
click at [533, 188] on button "Receive" at bounding box center [541, 184] width 25 height 12
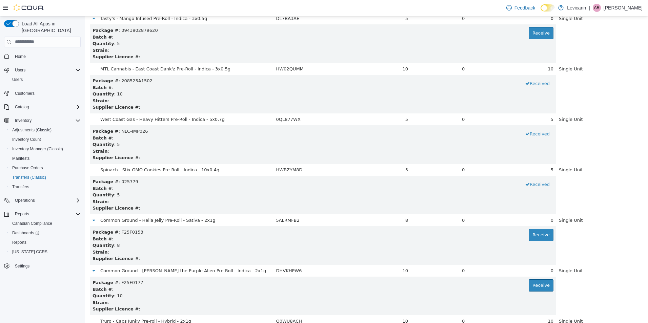
scroll to position [4177, 0]
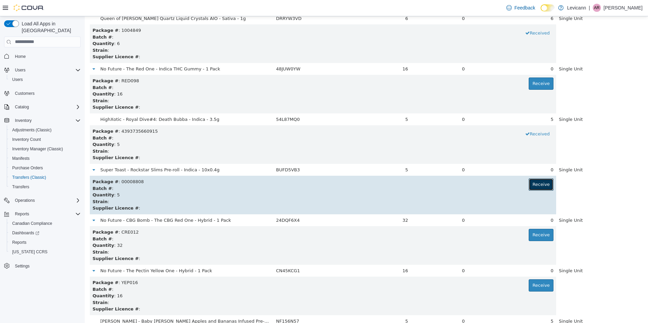
click at [529, 188] on button "Receive" at bounding box center [541, 184] width 25 height 12
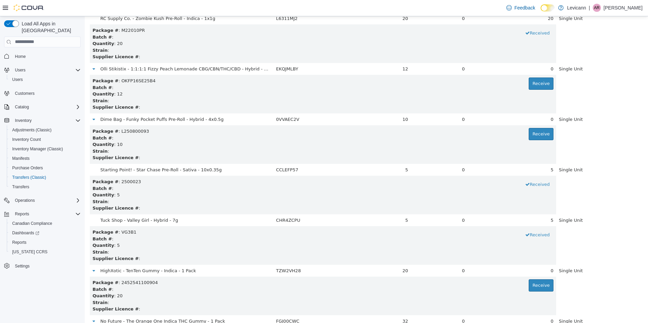
scroll to position [3318, 0]
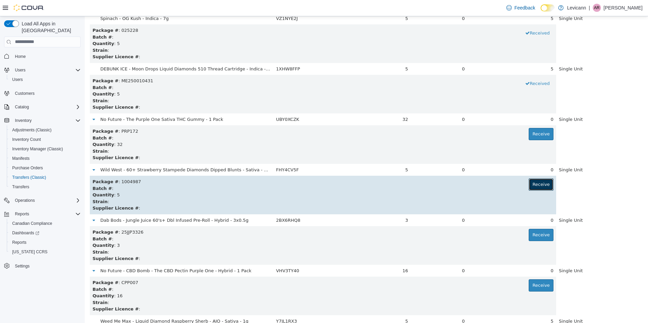
click at [540, 182] on button "Receive" at bounding box center [541, 184] width 25 height 12
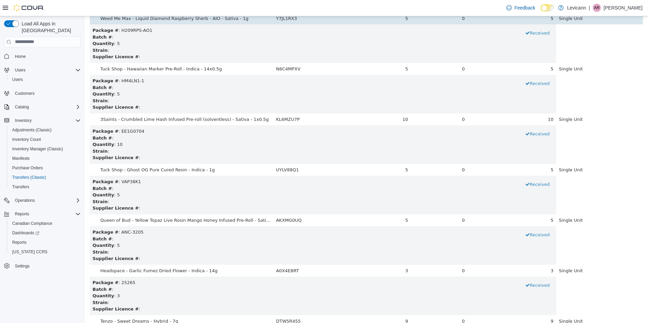
scroll to position [4934, 0]
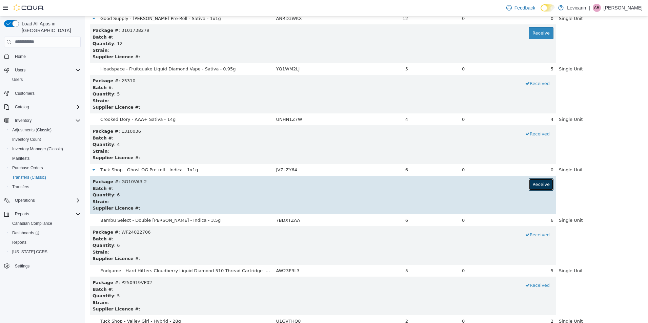
click at [534, 186] on button "Receive" at bounding box center [541, 184] width 25 height 12
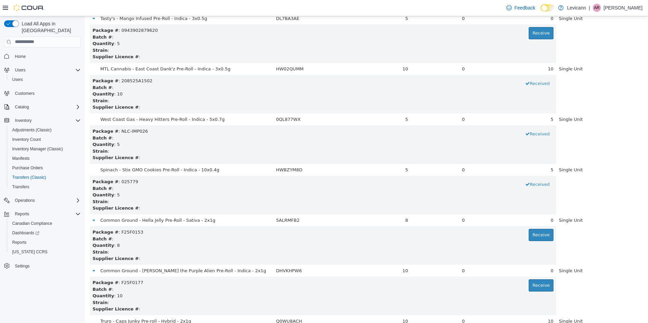
scroll to position [540, 0]
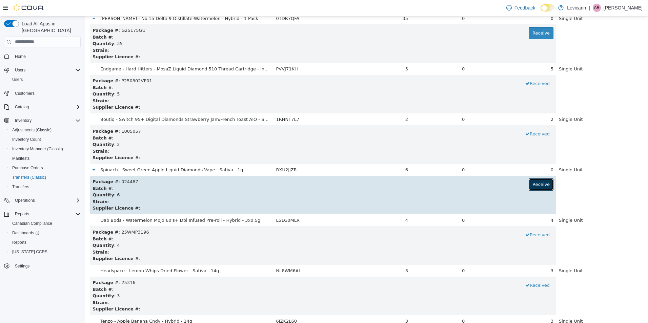
click at [529, 179] on button "Receive" at bounding box center [541, 184] width 25 height 12
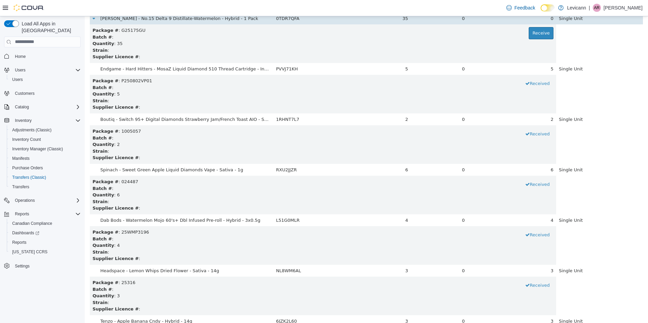
scroll to position [3368, 0]
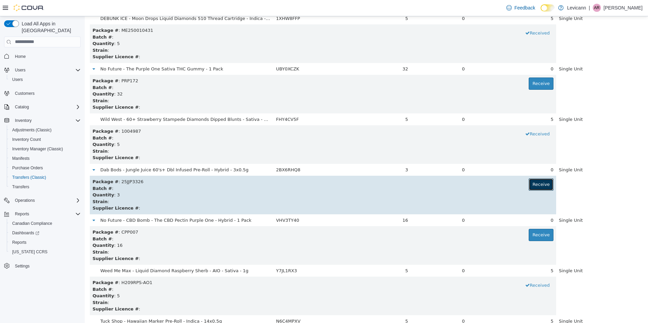
click at [538, 185] on button "Receive" at bounding box center [541, 184] width 25 height 12
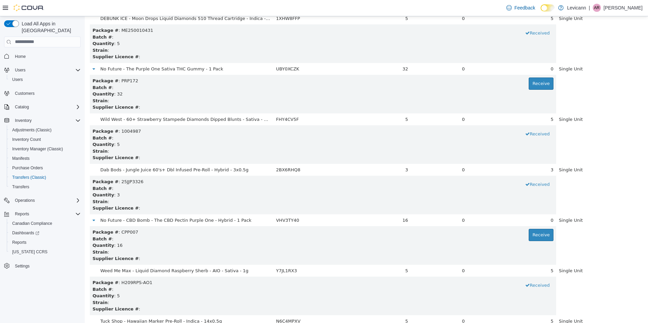
scroll to position [0, 0]
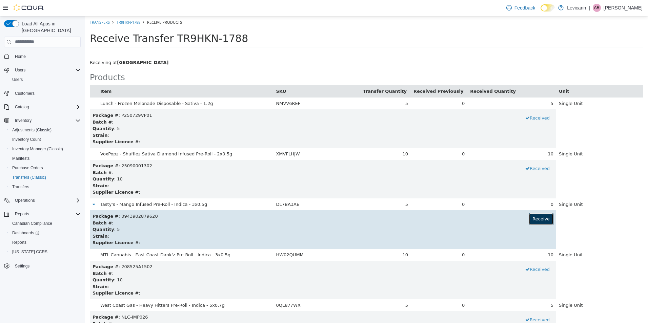
click at [535, 223] on button "Receive" at bounding box center [541, 219] width 25 height 12
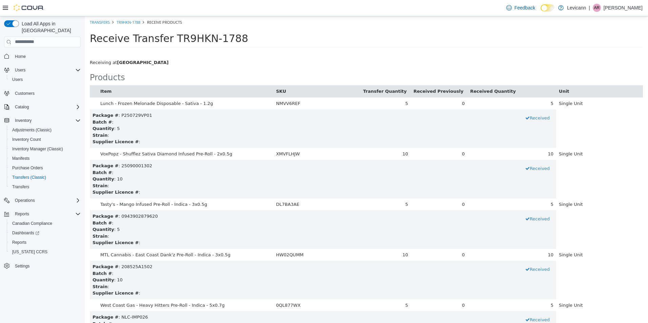
scroll to position [3065, 0]
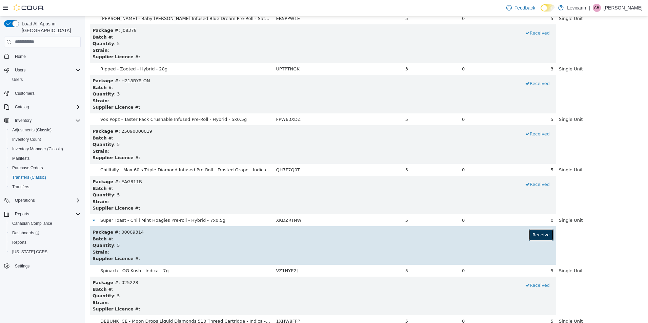
click at [529, 235] on button "Receive" at bounding box center [541, 235] width 25 height 12
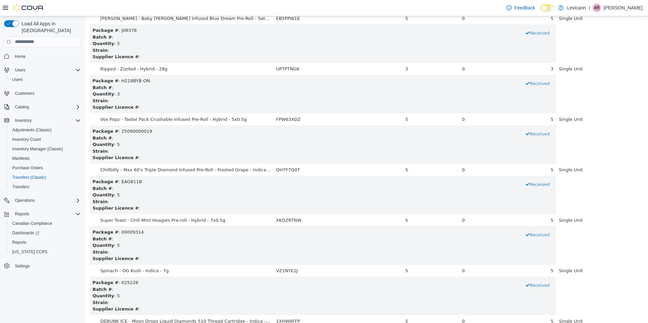
scroll to position [1045, 0]
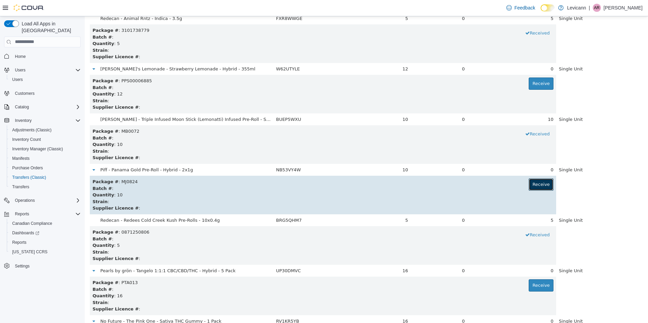
click at [534, 181] on button "Receive" at bounding box center [541, 184] width 25 height 12
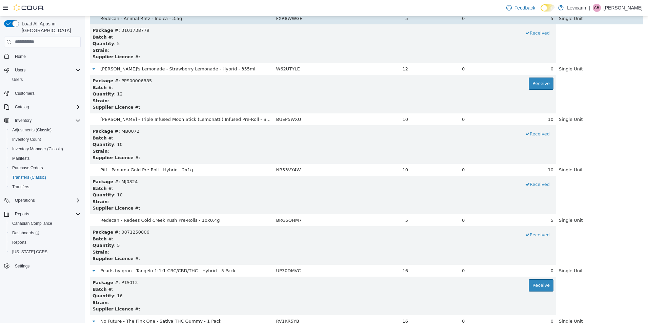
scroll to position [237, 0]
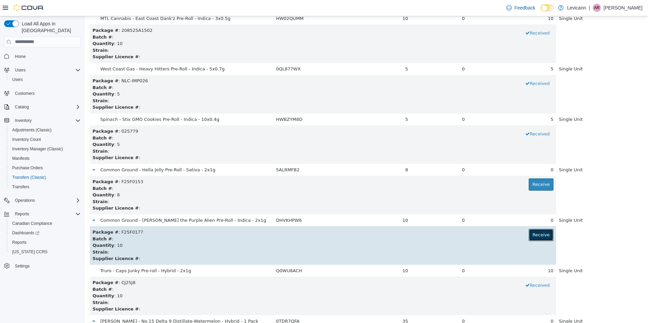
click at [536, 237] on button "Receive" at bounding box center [541, 235] width 25 height 12
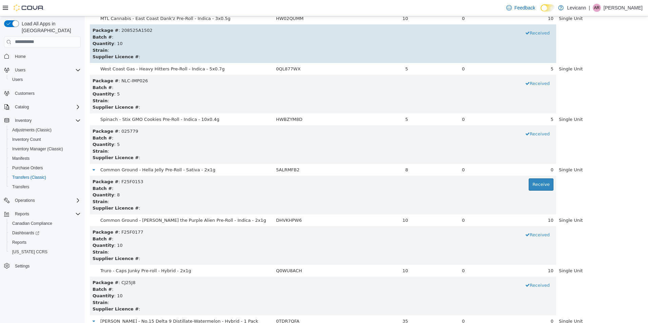
scroll to position [2762, 0]
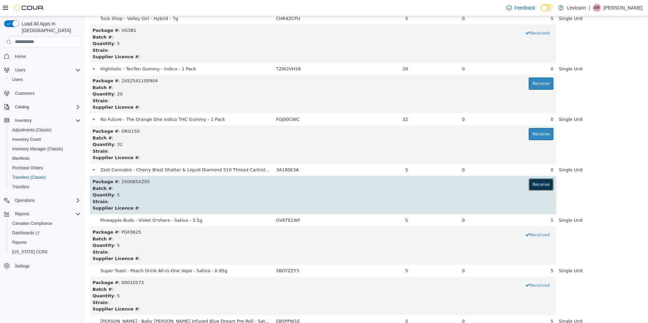
click at [533, 185] on button "Receive" at bounding box center [541, 184] width 25 height 12
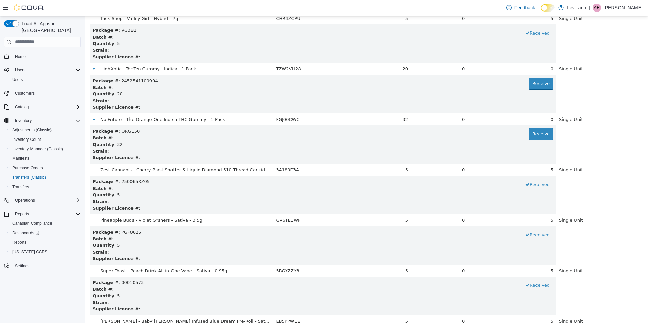
scroll to position [1348, 0]
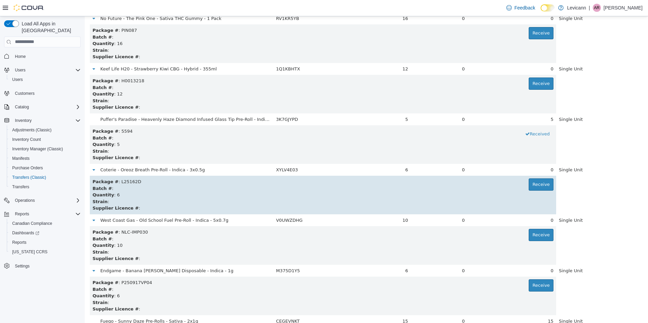
click at [548, 181] on td "Package # : L25162D Receive Batch # : Quantity : 6 Strain : Supplier Licence # :" at bounding box center [323, 195] width 466 height 39
click at [544, 181] on button "Receive" at bounding box center [541, 184] width 25 height 12
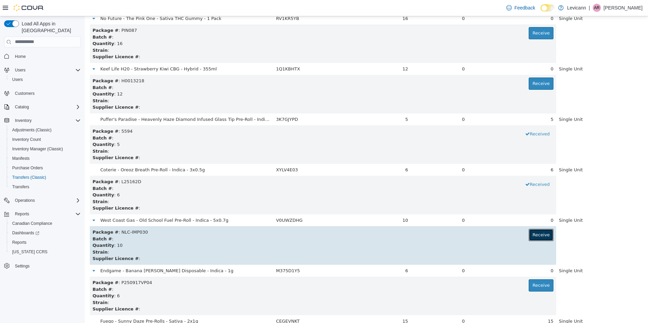
click at [532, 229] on button "Receive" at bounding box center [541, 235] width 25 height 12
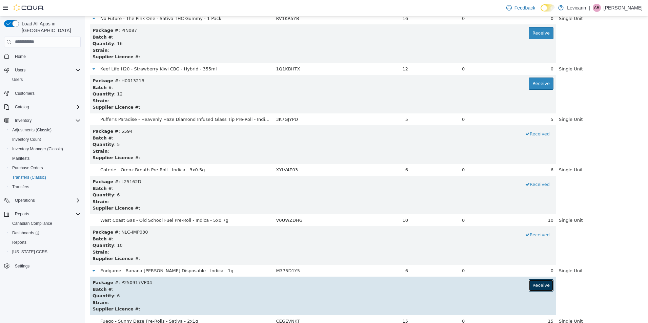
click at [541, 284] on button "Receive" at bounding box center [541, 285] width 25 height 12
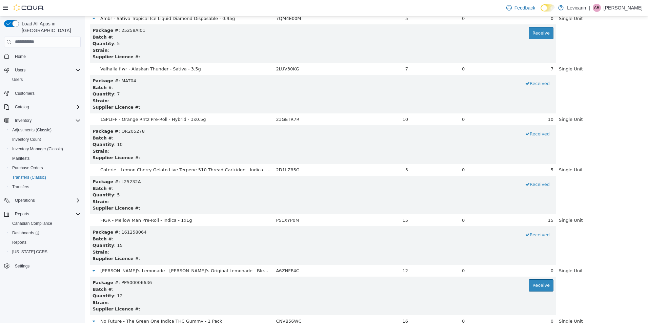
scroll to position [2661, 0]
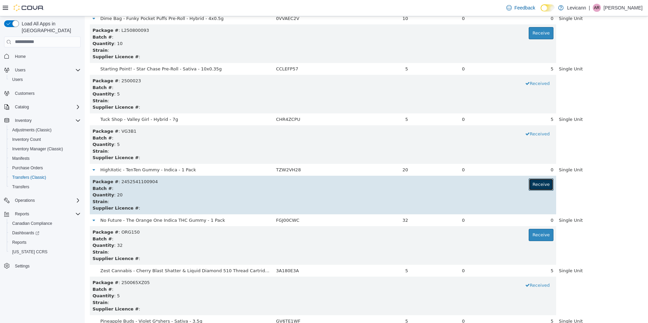
click at [540, 180] on button "Receive" at bounding box center [541, 184] width 25 height 12
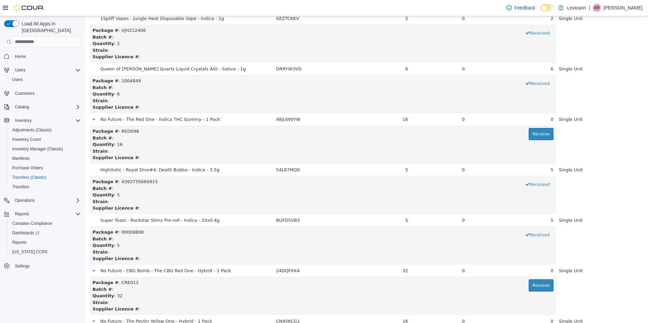
scroll to position [4379, 0]
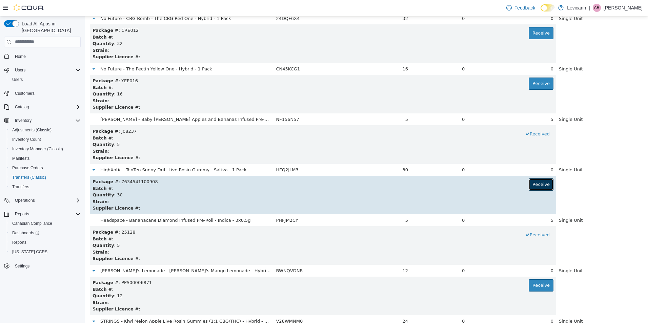
click at [538, 186] on button "Receive" at bounding box center [541, 184] width 25 height 12
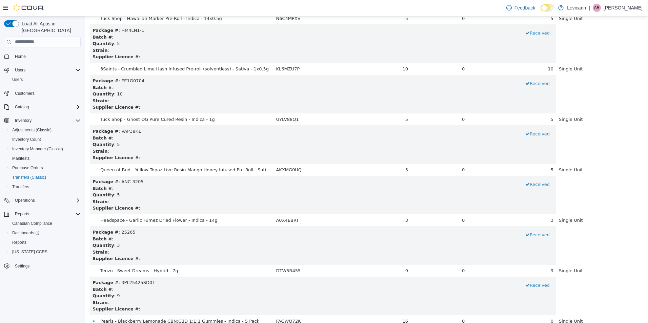
scroll to position [4278, 0]
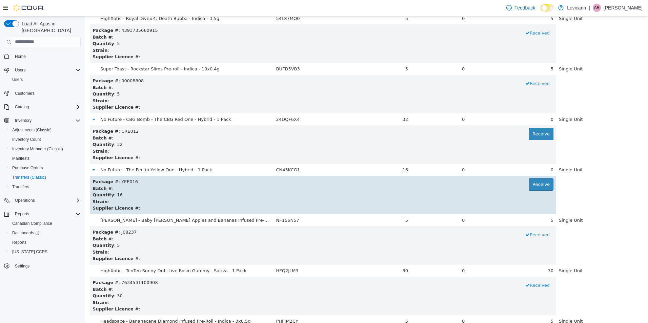
click at [539, 191] on div "Batch # :" at bounding box center [323, 188] width 461 height 7
click at [539, 186] on button "Receive" at bounding box center [541, 184] width 25 height 12
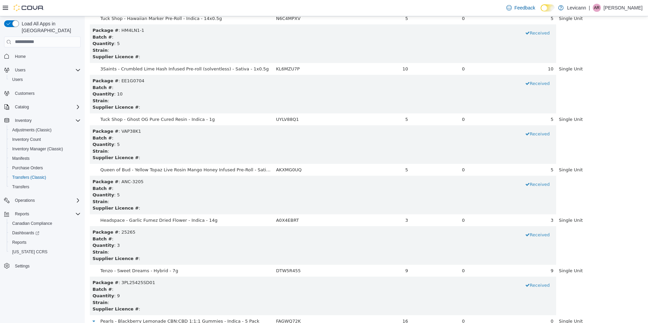
scroll to position [2358, 0]
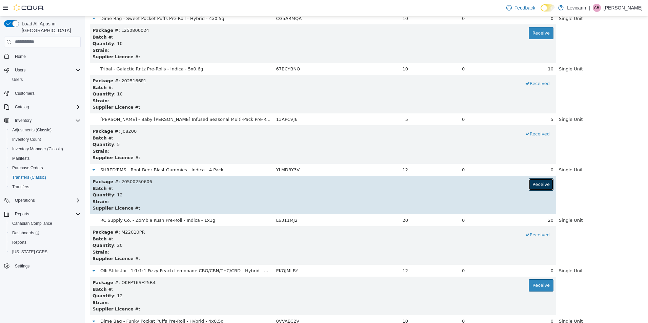
click at [533, 183] on button "Receive" at bounding box center [541, 184] width 25 height 12
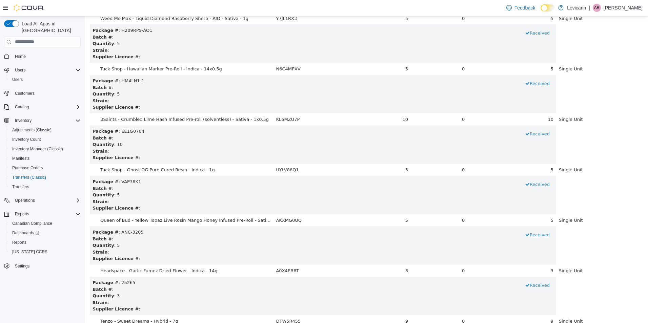
scroll to position [4076, 0]
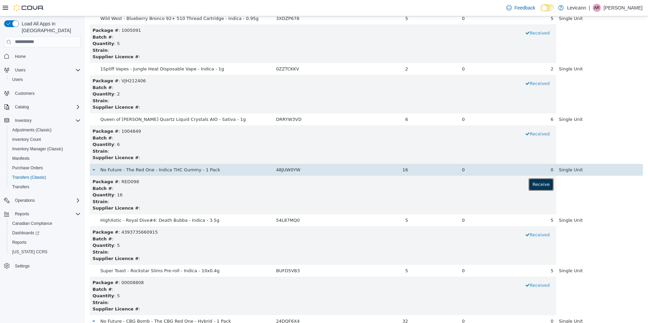
drag, startPoint x: 524, startPoint y: 184, endPoint x: 531, endPoint y: 165, distance: 20.2
click at [529, 184] on button "Receive" at bounding box center [541, 184] width 25 height 12
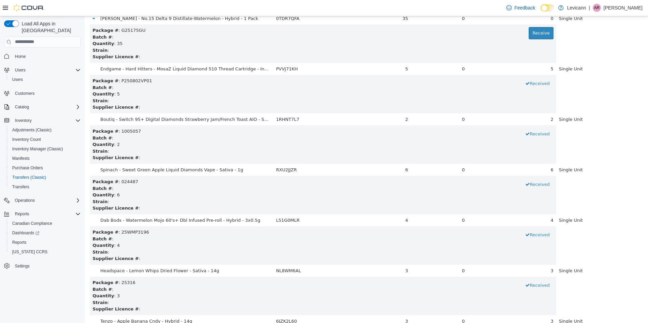
scroll to position [2156, 0]
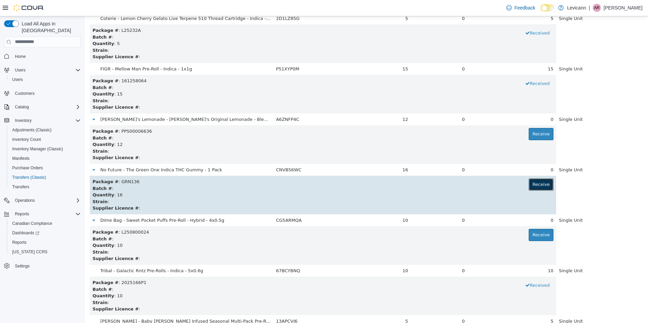
click at [536, 185] on button "Receive" at bounding box center [541, 184] width 25 height 12
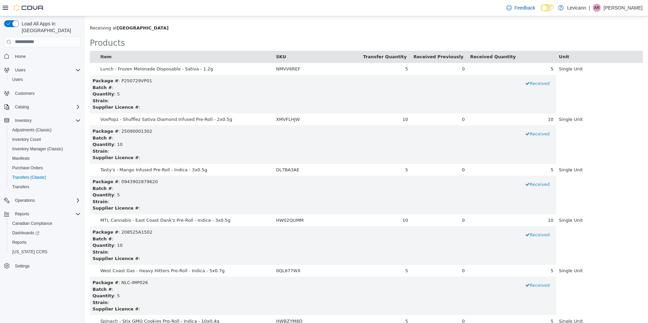
scroll to position [4480, 0]
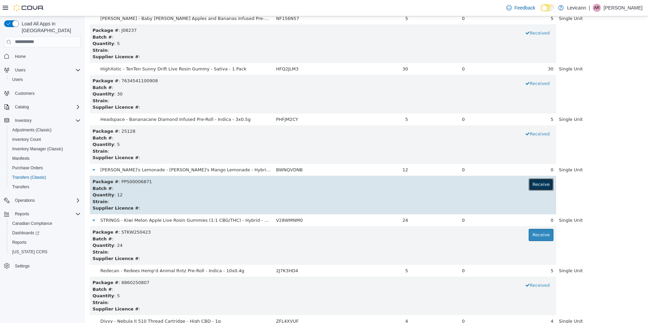
click at [538, 186] on button "Receive" at bounding box center [541, 184] width 25 height 12
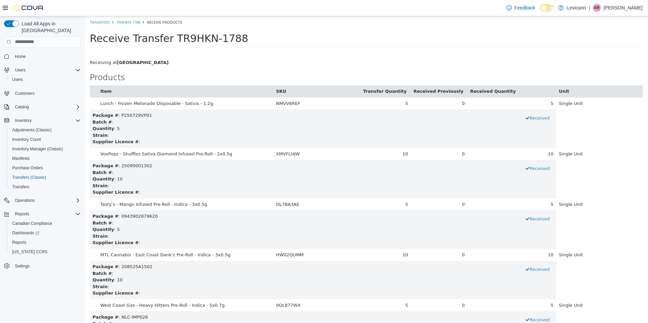
scroll to position [388, 0]
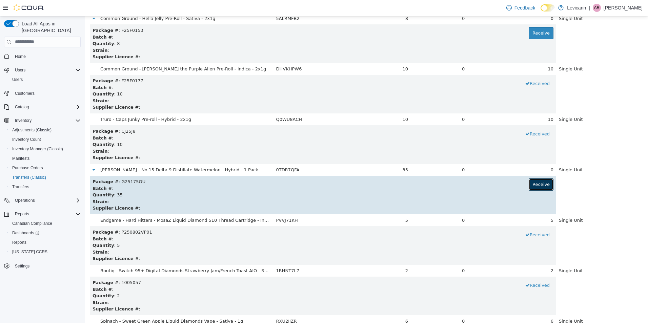
click at [531, 186] on button "Receive" at bounding box center [541, 184] width 25 height 12
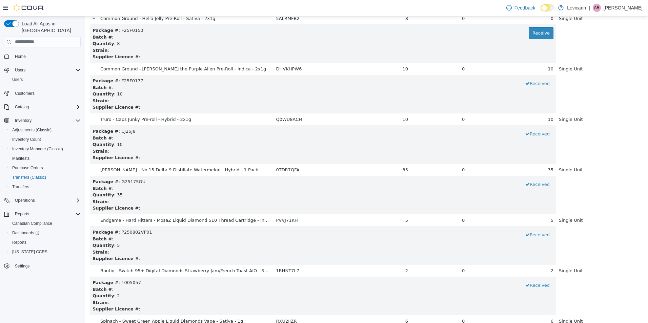
scroll to position [2106, 0]
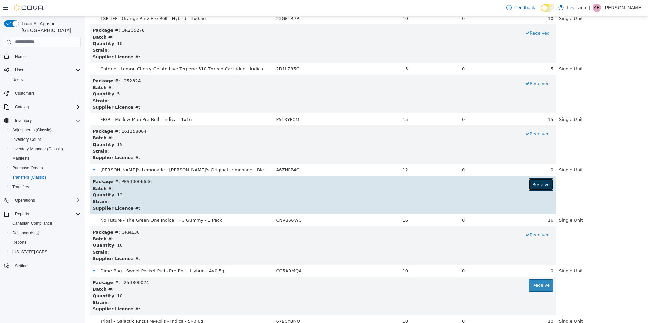
click at [538, 183] on button "Receive" at bounding box center [541, 184] width 25 height 12
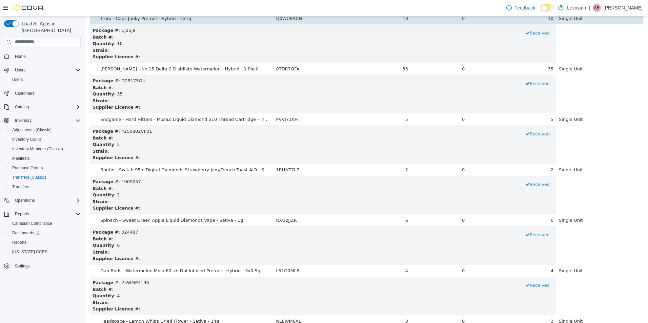
scroll to position [944, 0]
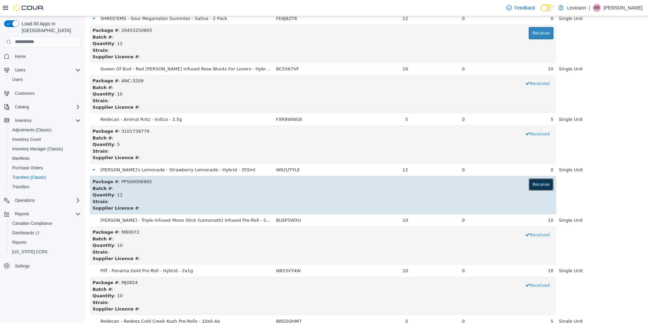
click at [532, 183] on button "Receive" at bounding box center [541, 184] width 25 height 12
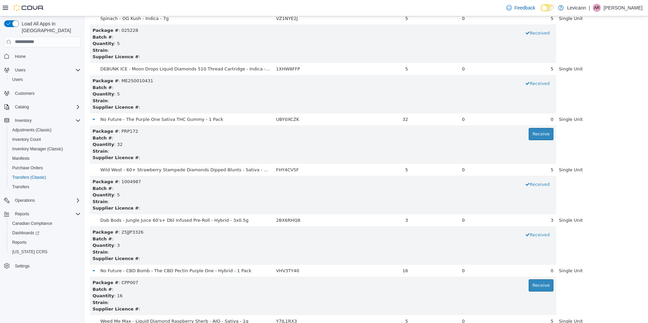
scroll to position [5187, 0]
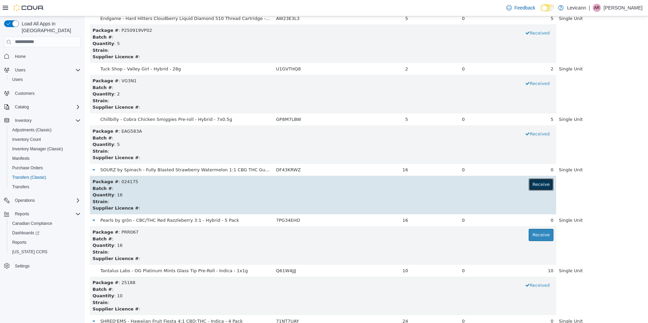
click at [529, 186] on button "Receive" at bounding box center [541, 184] width 25 height 12
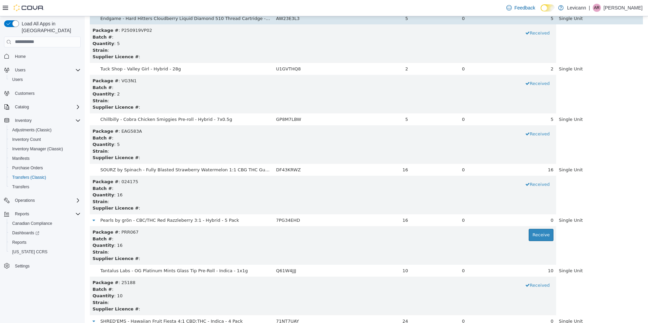
scroll to position [2459, 0]
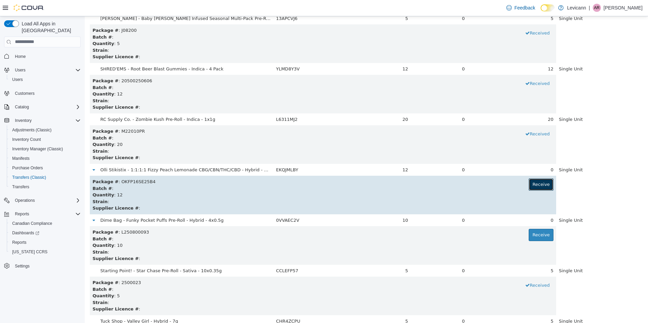
click at [529, 179] on button "Receive" at bounding box center [541, 184] width 25 height 12
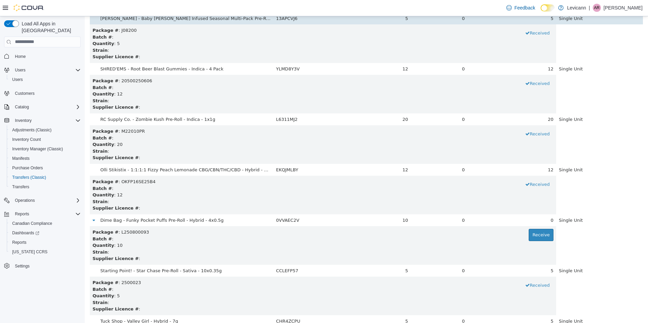
scroll to position [2712, 0]
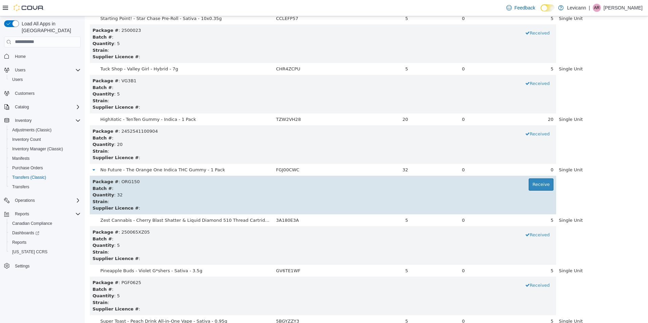
click at [540, 178] on td "Package # : ORG150 Receive Batch # : Quantity : 32 Strain : Supplier Licence # :" at bounding box center [323, 195] width 466 height 39
click at [539, 180] on button "Receive" at bounding box center [541, 184] width 25 height 12
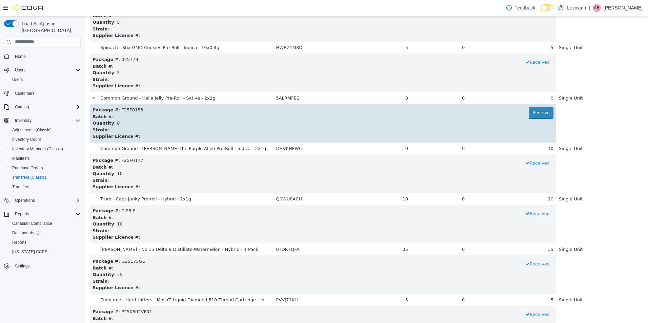
scroll to position [320, 0]
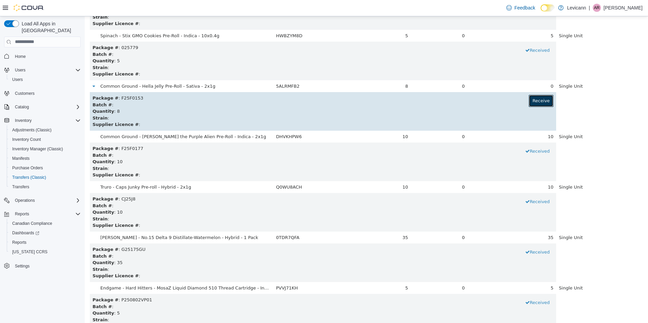
click at [541, 102] on button "Receive" at bounding box center [541, 101] width 25 height 12
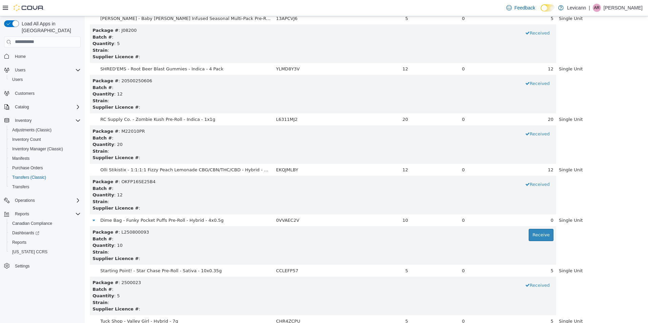
scroll to position [3419, 0]
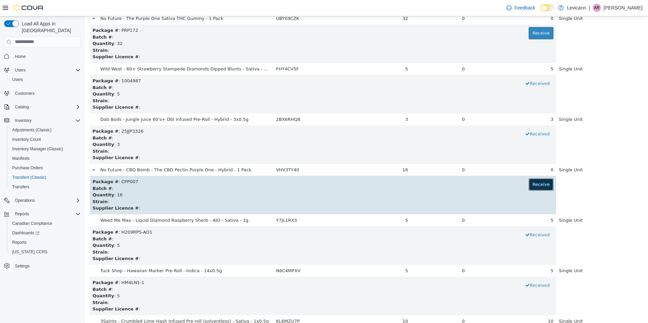
click at [529, 185] on button "Receive" at bounding box center [541, 184] width 25 height 12
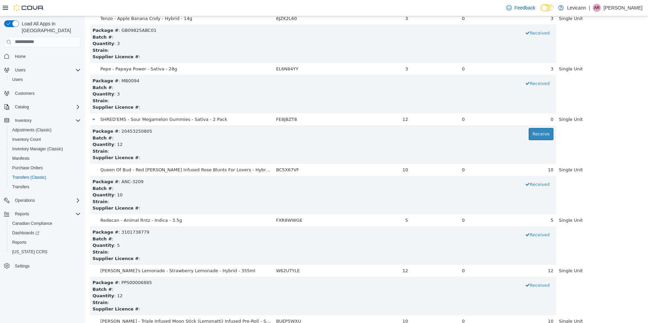
scroll to position [5237, 0]
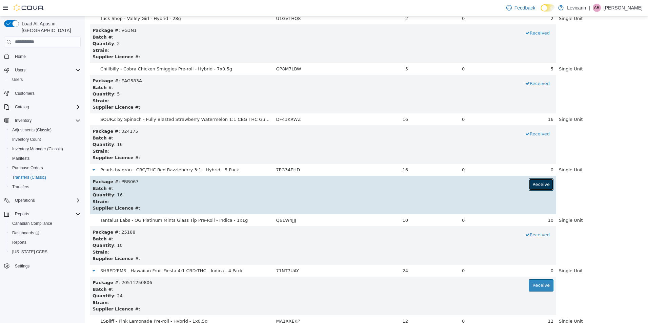
click at [534, 182] on button "Receive" at bounding box center [541, 184] width 25 height 12
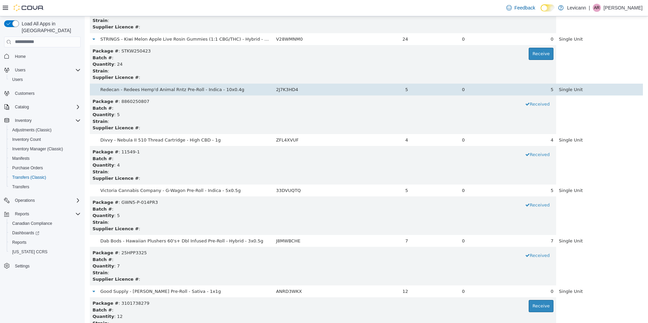
scroll to position [4797, 0]
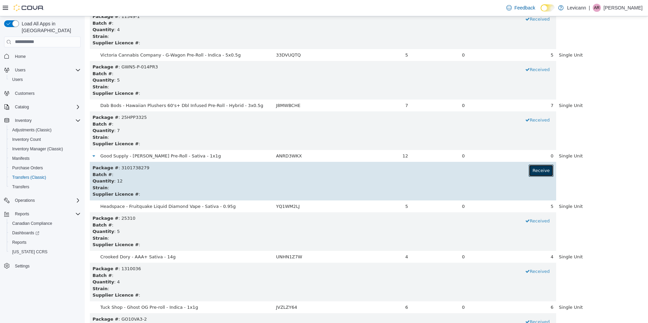
click at [529, 174] on button "Receive" at bounding box center [541, 170] width 25 height 12
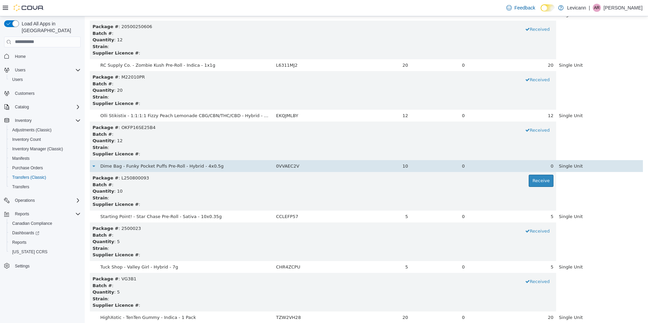
scroll to position [2525, 0]
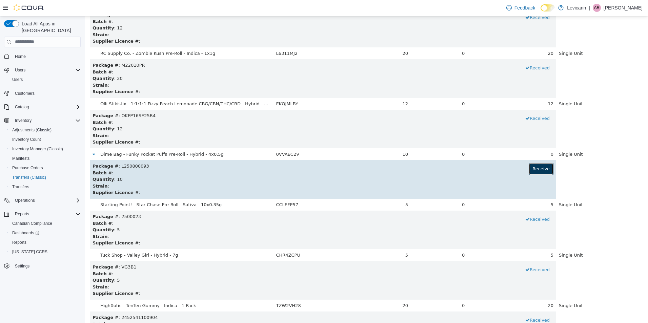
click at [530, 171] on button "Receive" at bounding box center [541, 169] width 25 height 12
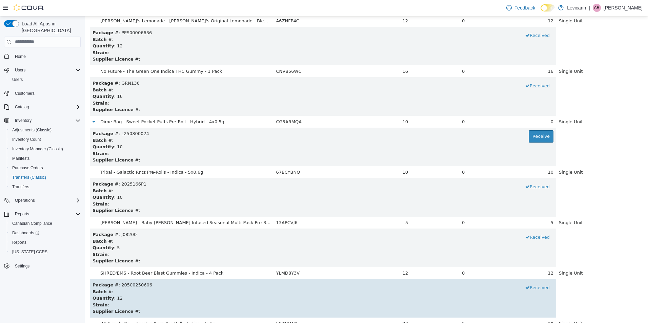
scroll to position [2254, 0]
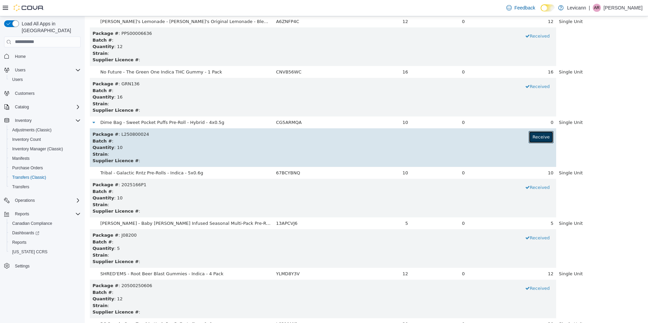
click at [536, 138] on button "Receive" at bounding box center [541, 137] width 25 height 12
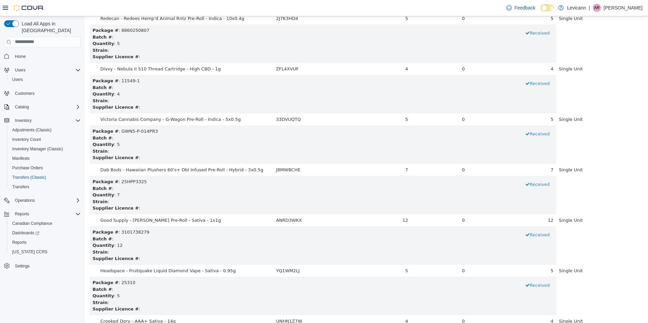
scroll to position [5338, 0]
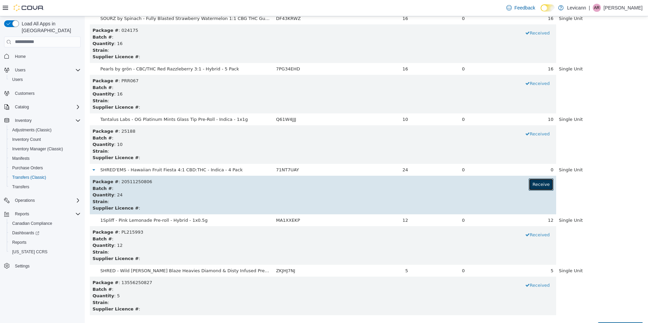
click at [540, 179] on button "Receive" at bounding box center [541, 184] width 25 height 12
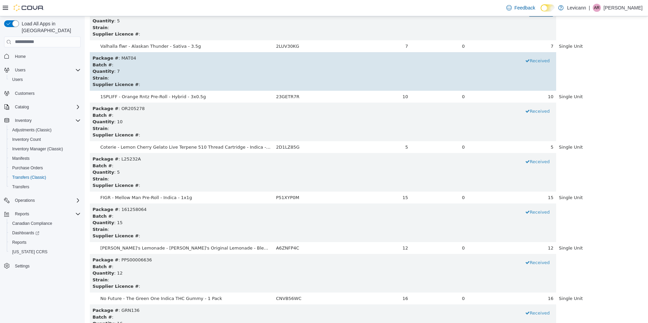
scroll to position [1858, 0]
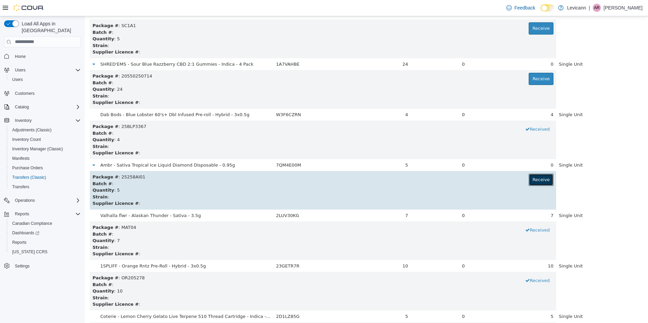
click at [536, 182] on button "Receive" at bounding box center [541, 180] width 25 height 12
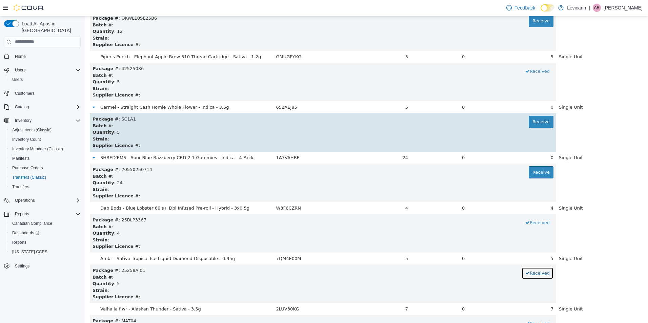
scroll to position [1722, 0]
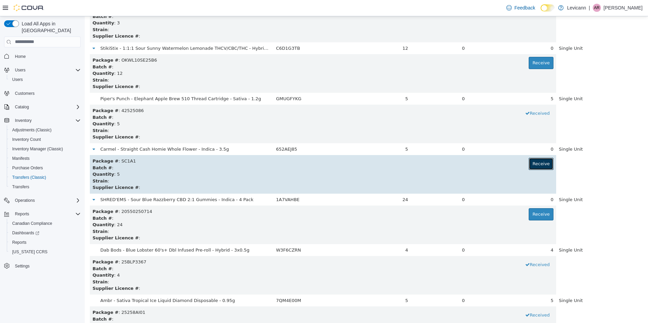
click at [529, 160] on button "Receive" at bounding box center [541, 164] width 25 height 12
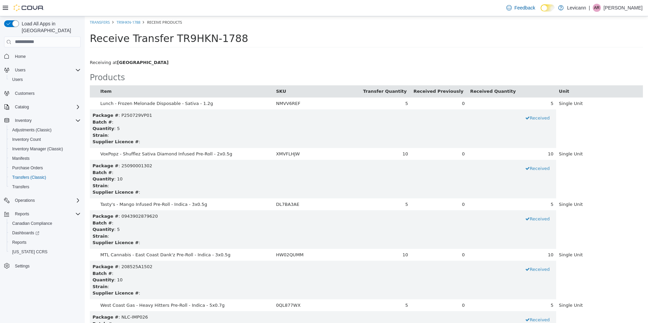
scroll to position [4530, 0]
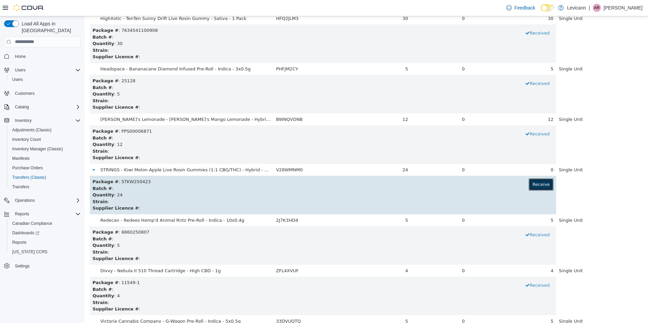
click at [534, 186] on button "Receive" at bounding box center [541, 184] width 25 height 12
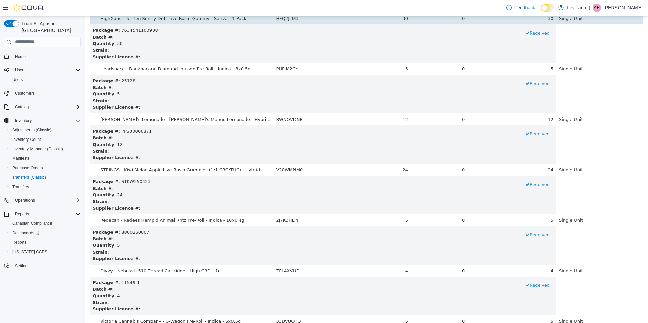
scroll to position [792, 0]
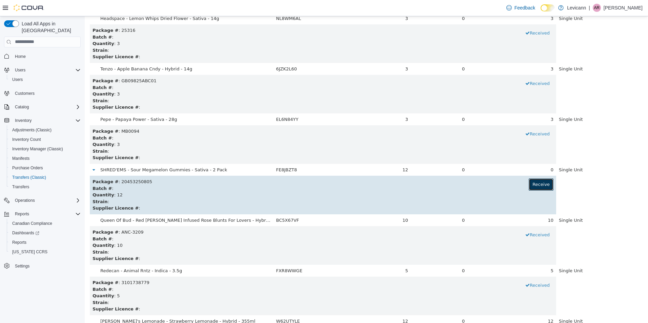
click at [543, 186] on button "Receive" at bounding box center [541, 184] width 25 height 12
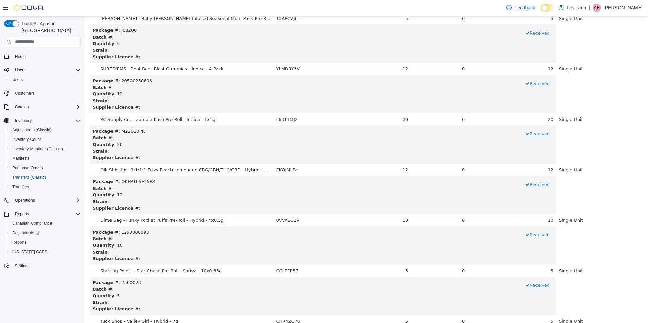
scroll to position [4227, 0]
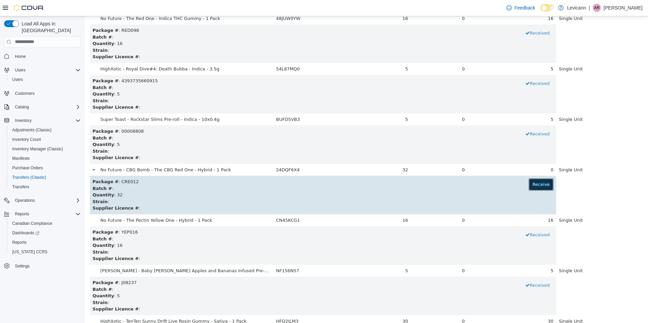
click at [537, 187] on button "Receive" at bounding box center [541, 184] width 25 height 12
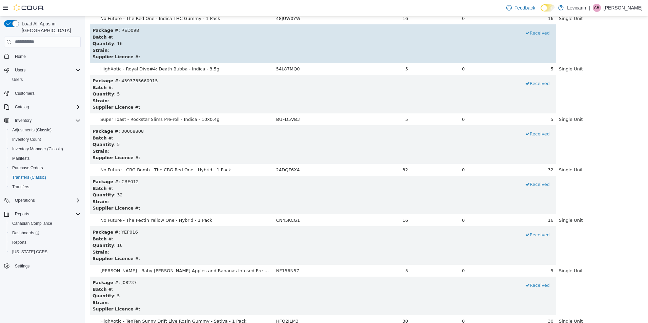
scroll to position [1196, 0]
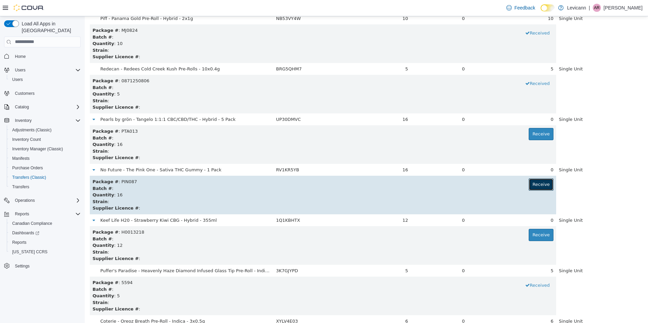
click at [531, 184] on button "Receive" at bounding box center [541, 184] width 25 height 12
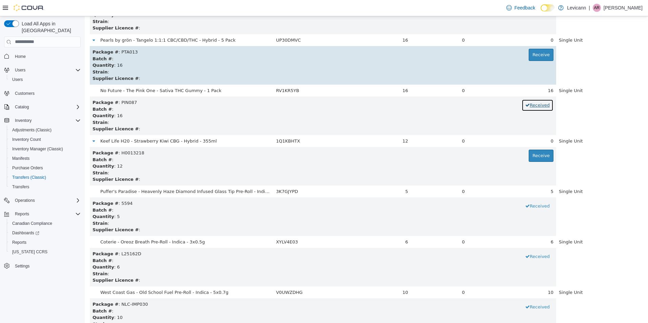
scroll to position [1264, 0]
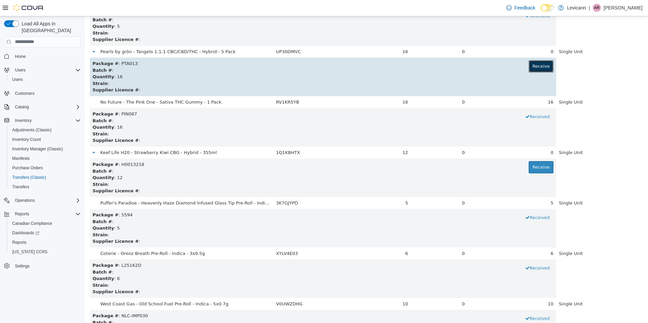
click at [529, 65] on button "Receive" at bounding box center [541, 66] width 25 height 12
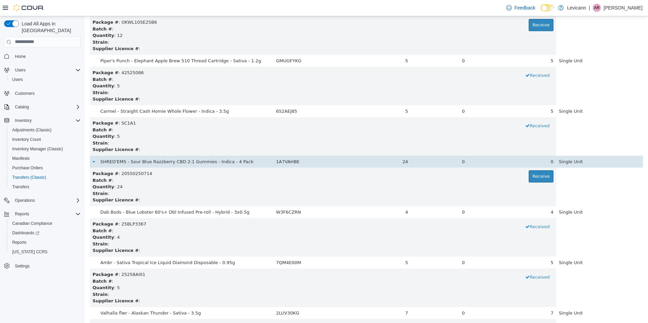
scroll to position [1763, 0]
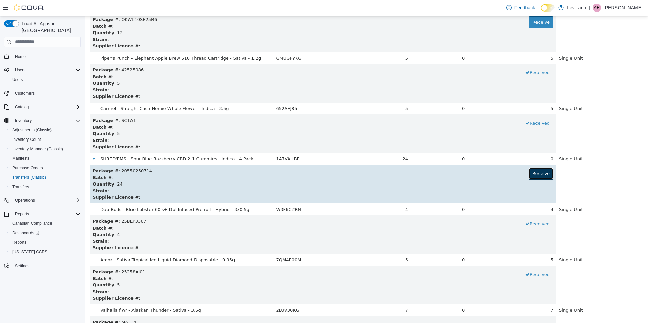
click at [533, 177] on button "Receive" at bounding box center [541, 173] width 25 height 12
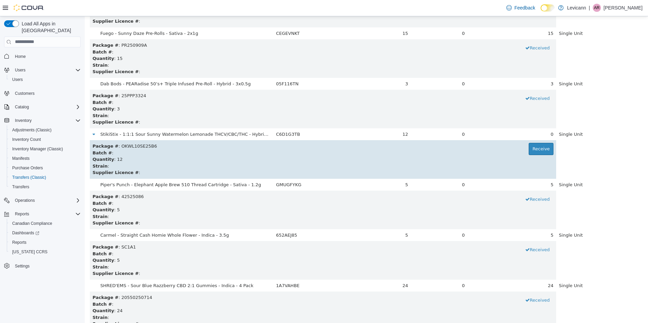
scroll to position [1661, 0]
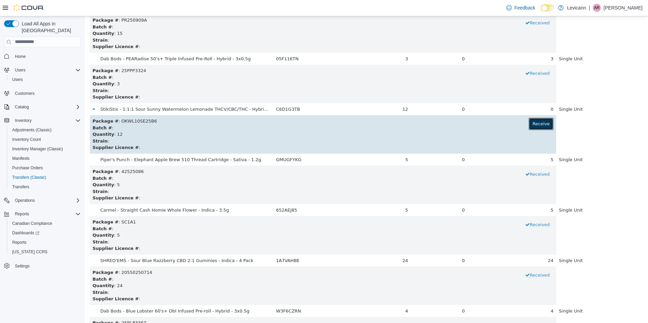
click at [537, 126] on button "Receive" at bounding box center [541, 124] width 25 height 12
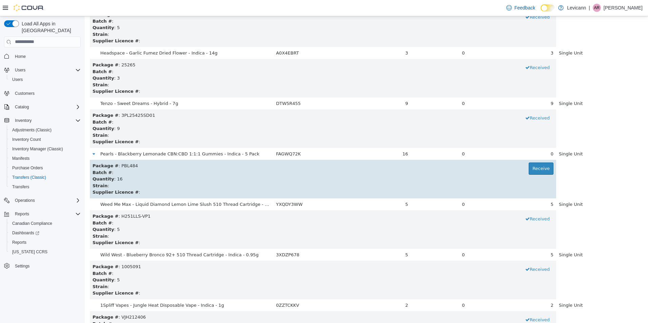
scroll to position [3790, 0]
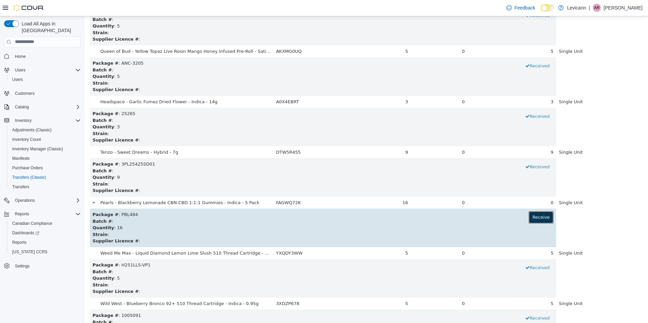
click at [544, 219] on button "Receive" at bounding box center [541, 217] width 25 height 12
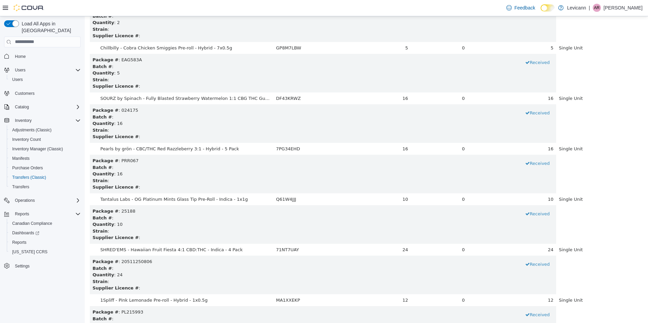
scroll to position [5350, 0]
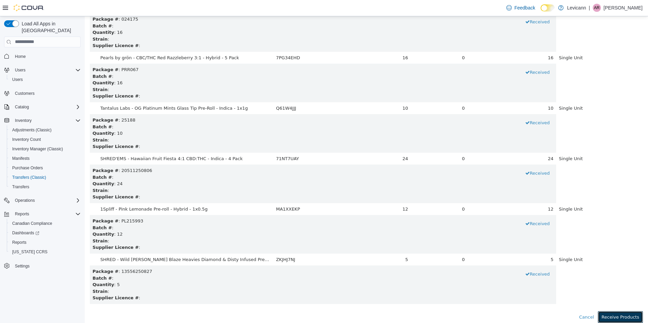
click at [619, 317] on button "Receive Products" at bounding box center [620, 317] width 45 height 12
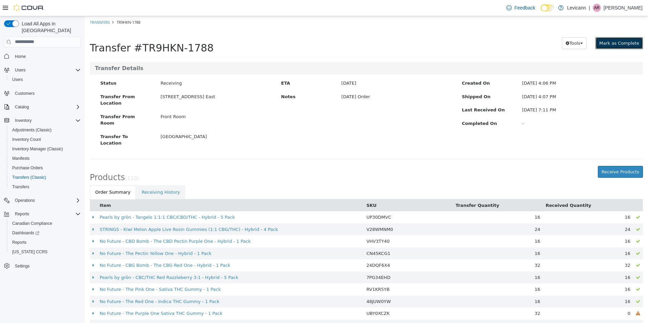
click at [619, 39] on button "Mark as Complete" at bounding box center [619, 43] width 47 height 12
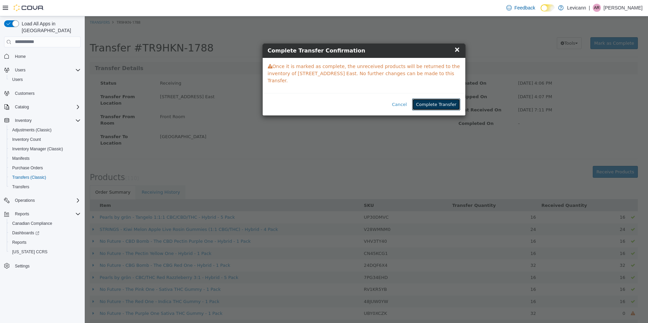
click at [431, 98] on button "Complete Transfer" at bounding box center [436, 104] width 48 height 12
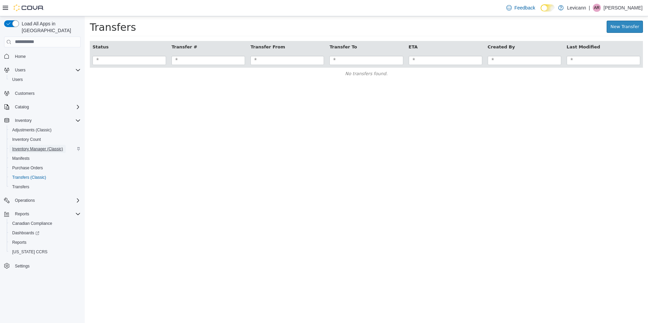
click at [38, 145] on span "Inventory Manager (Classic)" at bounding box center [37, 149] width 51 height 8
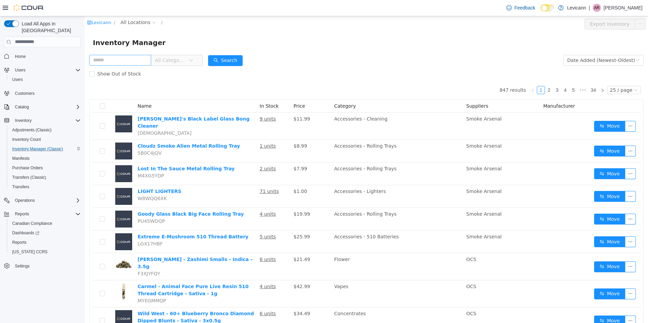
click at [109, 61] on input "text" at bounding box center [120, 60] width 62 height 11
type input "******"
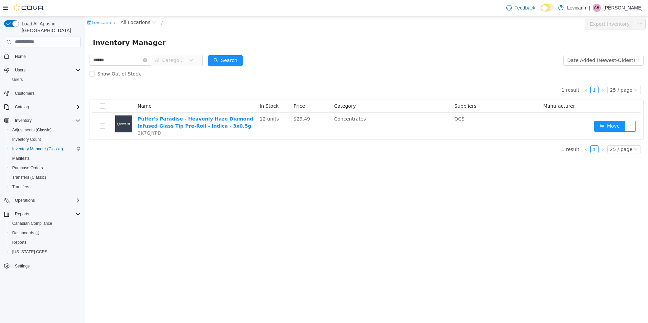
drag, startPoint x: 108, startPoint y: 55, endPoint x: 57, endPoint y: 40, distance: 52.7
click at [85, 40] on html "Levicann / All Locations / Export Inventory Inventory Manager ****** All Catego…" at bounding box center [366, 169] width 563 height 307
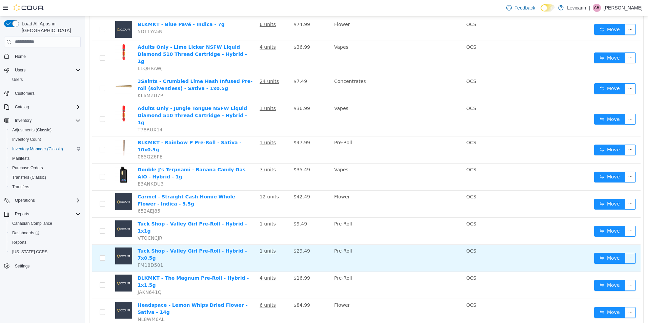
scroll to position [416, 0]
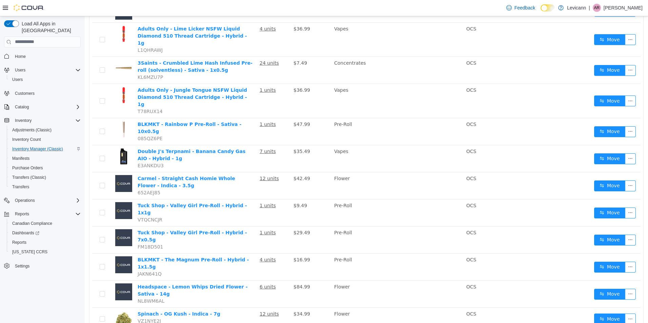
click at [611, 304] on li "50 / page" at bounding box center [621, 302] width 33 height 11
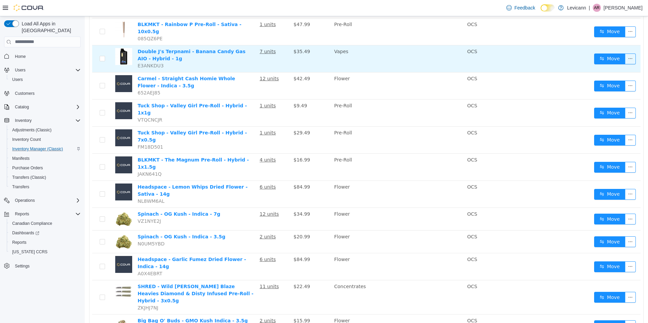
scroll to position [620, 0]
